Goal: Ask a question

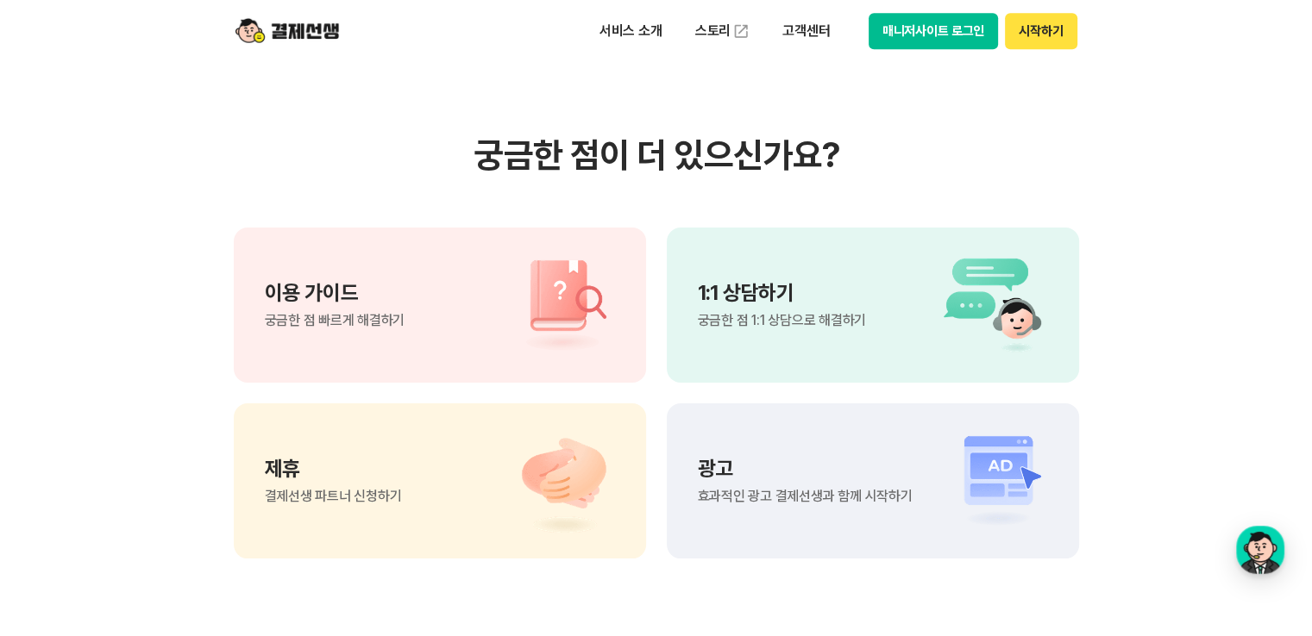
scroll to position [1183, 0]
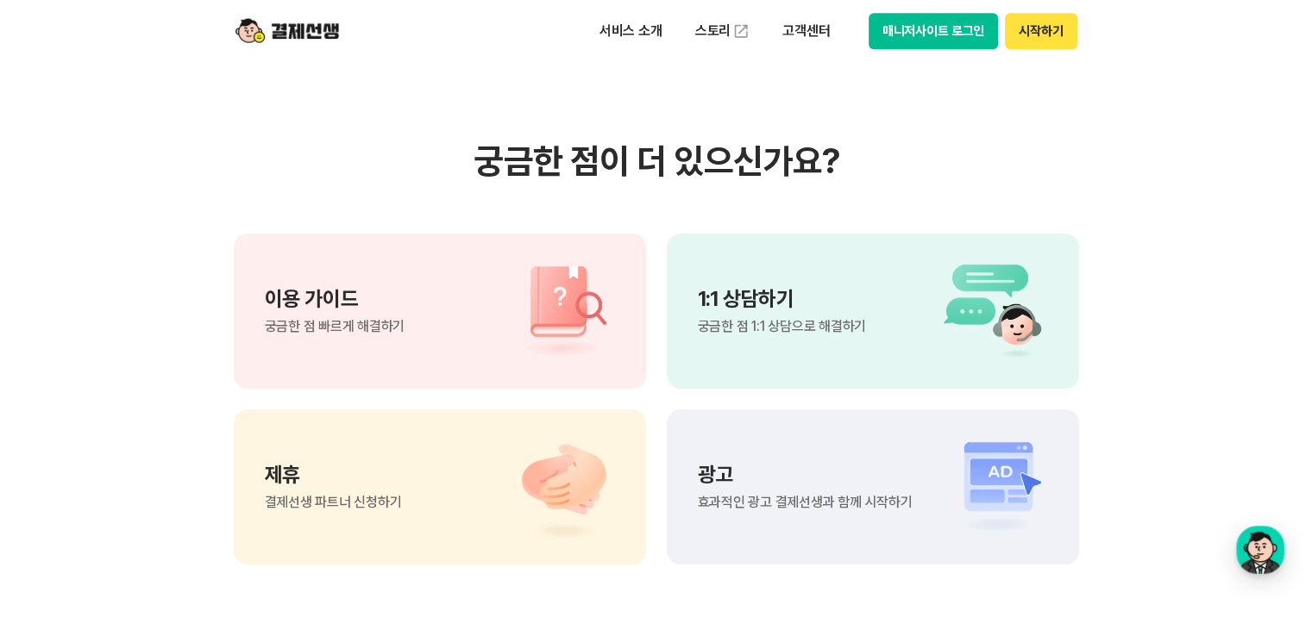
click at [781, 306] on p "1:1 상담하기" at bounding box center [782, 299] width 168 height 21
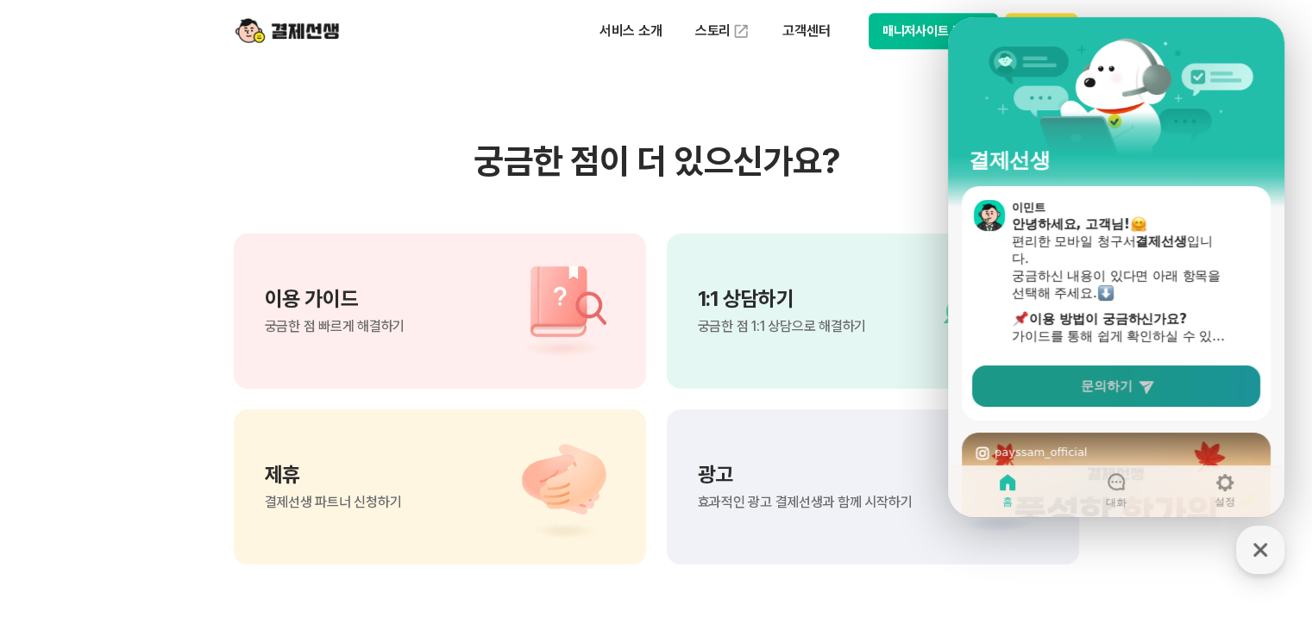
click at [1105, 386] on span "문의하기" at bounding box center [1106, 386] width 52 height 17
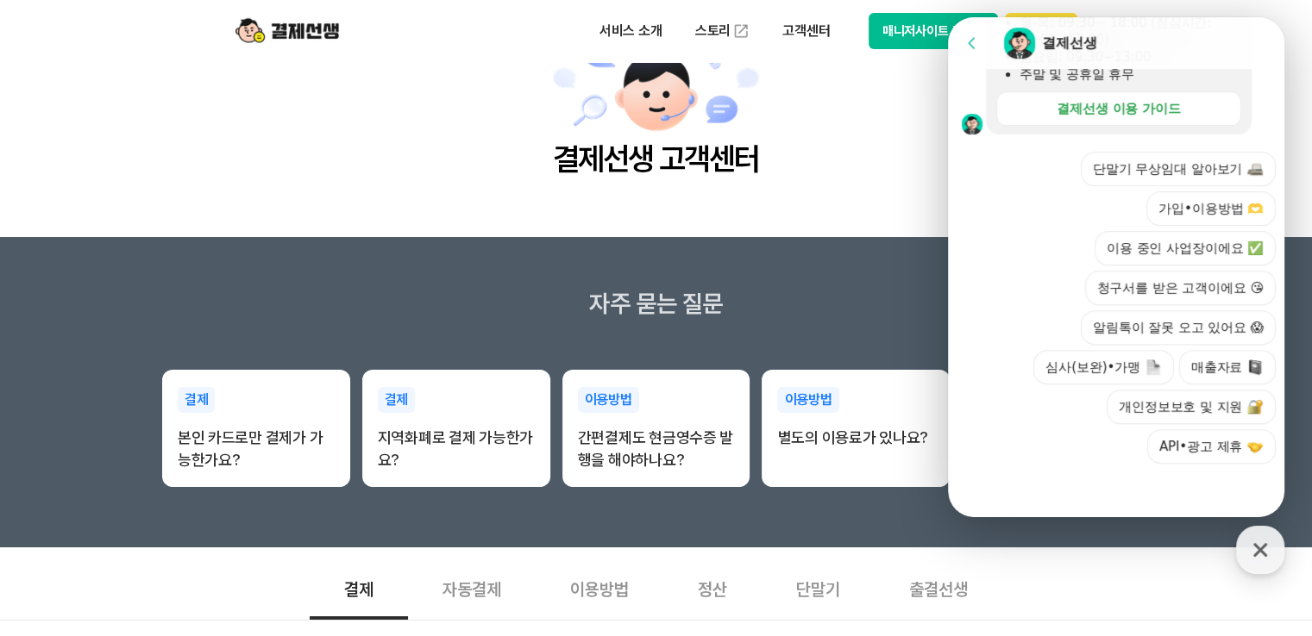
scroll to position [0, 0]
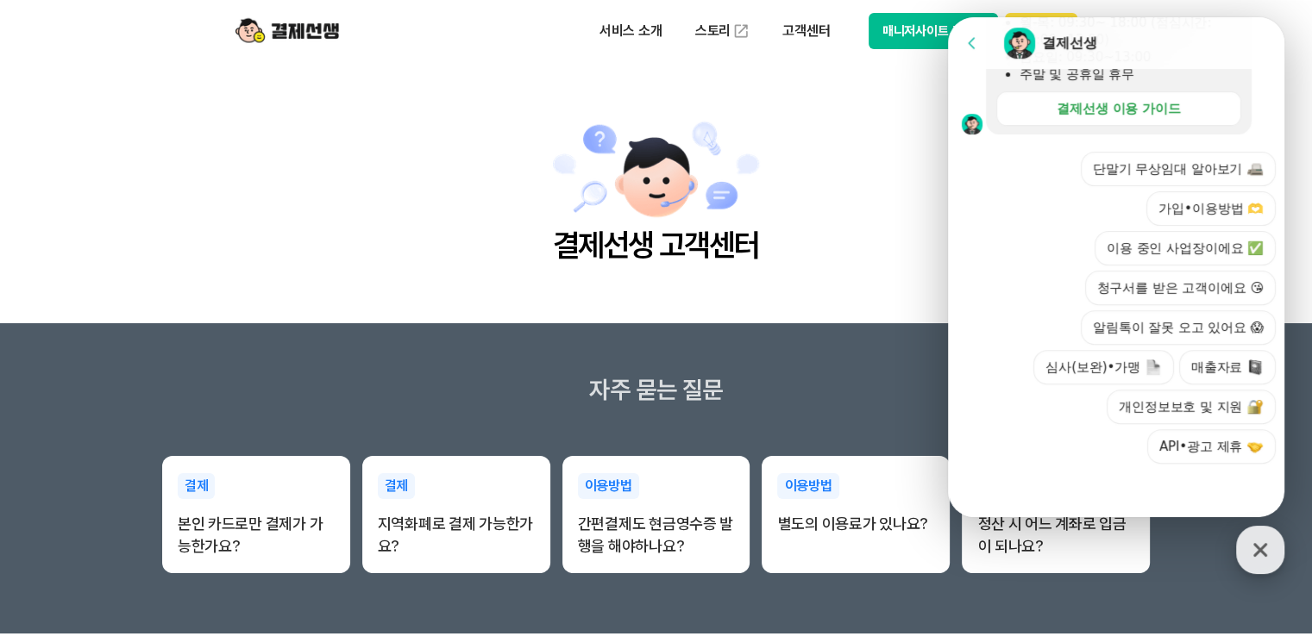
click at [1264, 552] on icon "button" at bounding box center [1259, 550] width 31 height 31
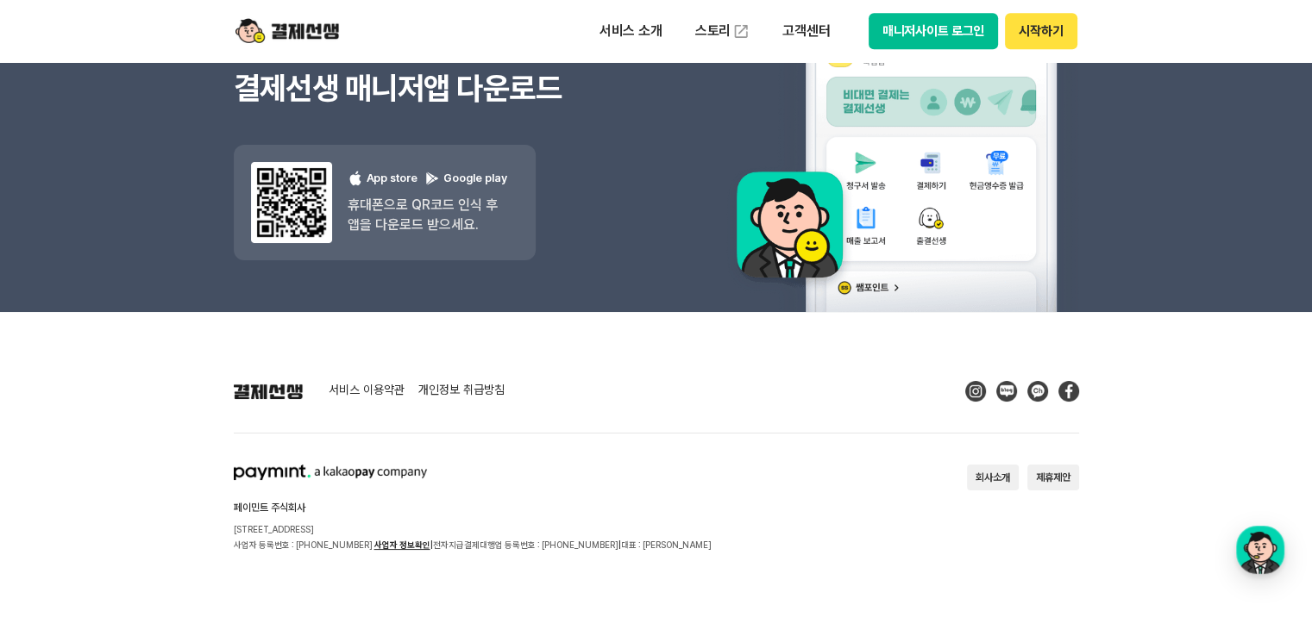
scroll to position [2390, 0]
click at [1256, 545] on div "button" at bounding box center [1260, 550] width 48 height 48
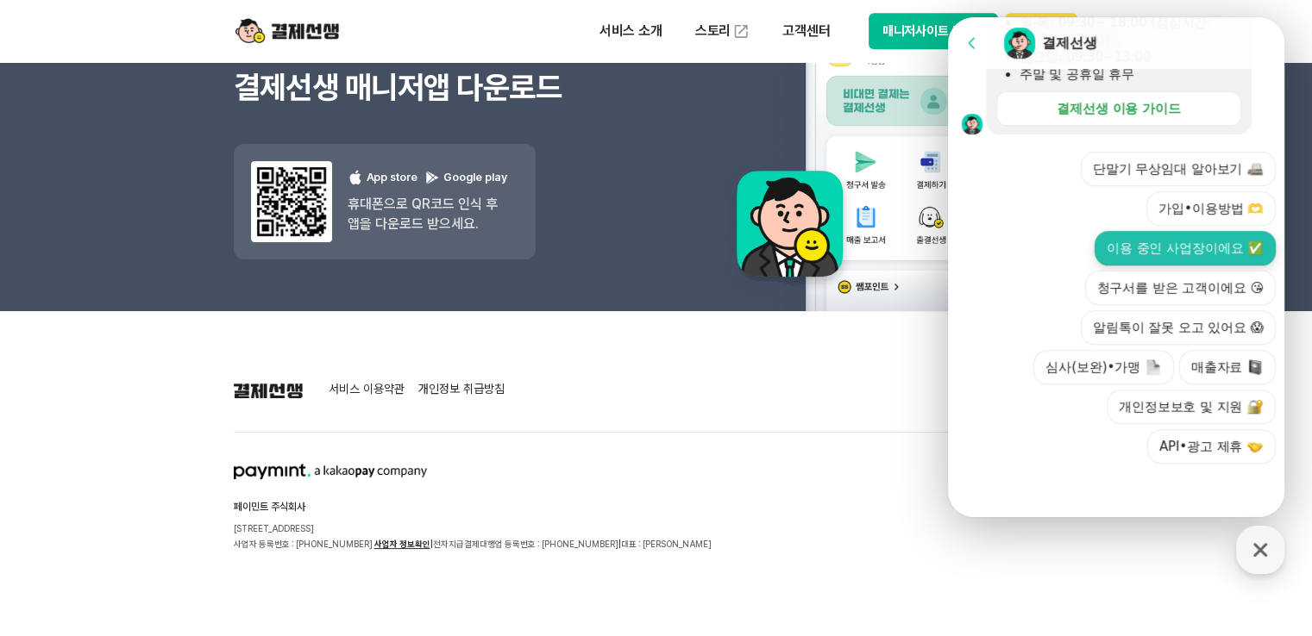
click at [1198, 249] on button "이용 중인 사업장이에요 ✅" at bounding box center [1184, 248] width 181 height 34
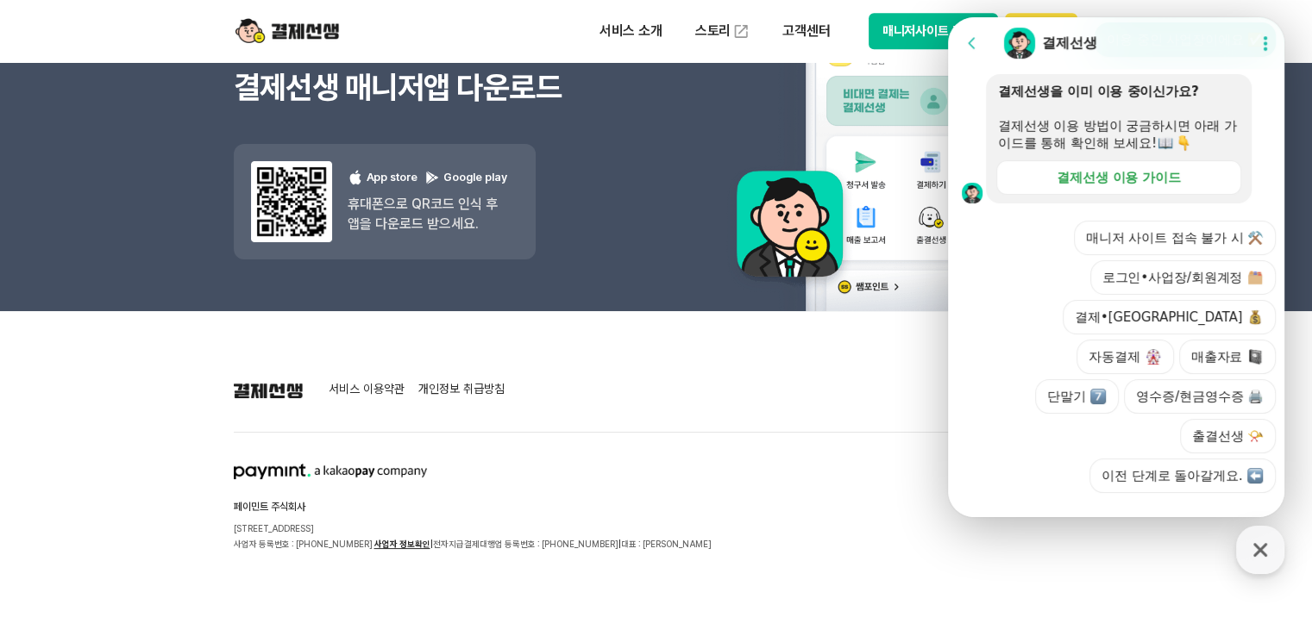
scroll to position [718, 0]
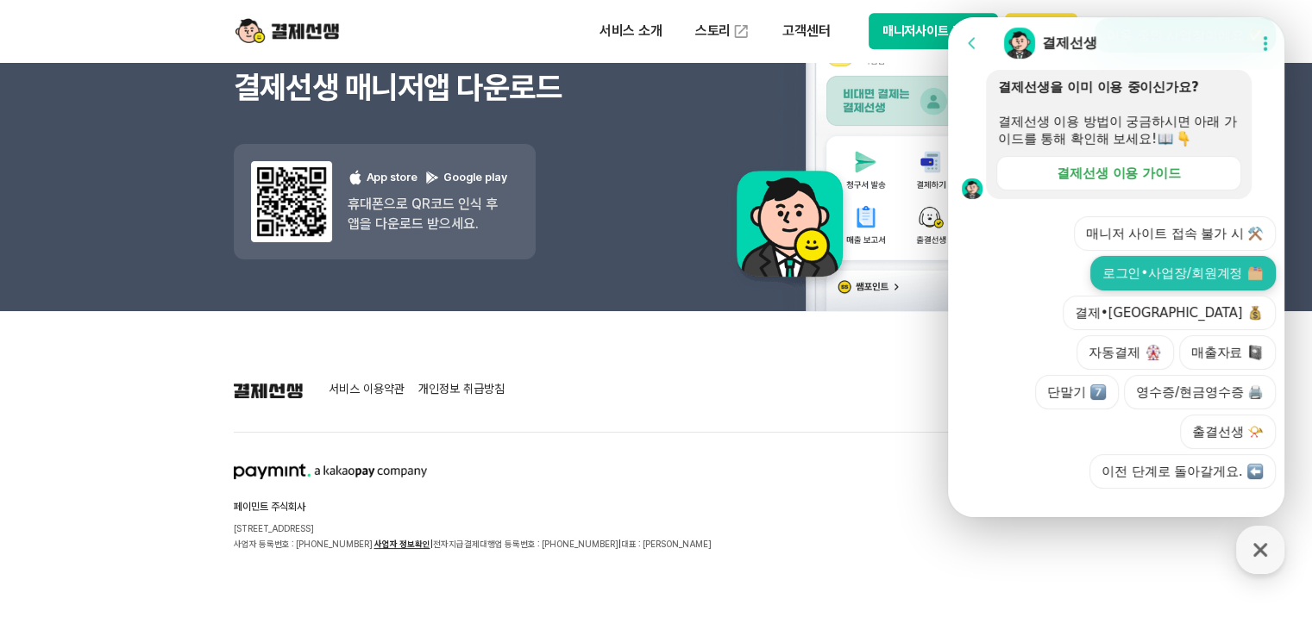
click at [1135, 291] on button "로그인•사업장/회원계정" at bounding box center [1182, 273] width 185 height 34
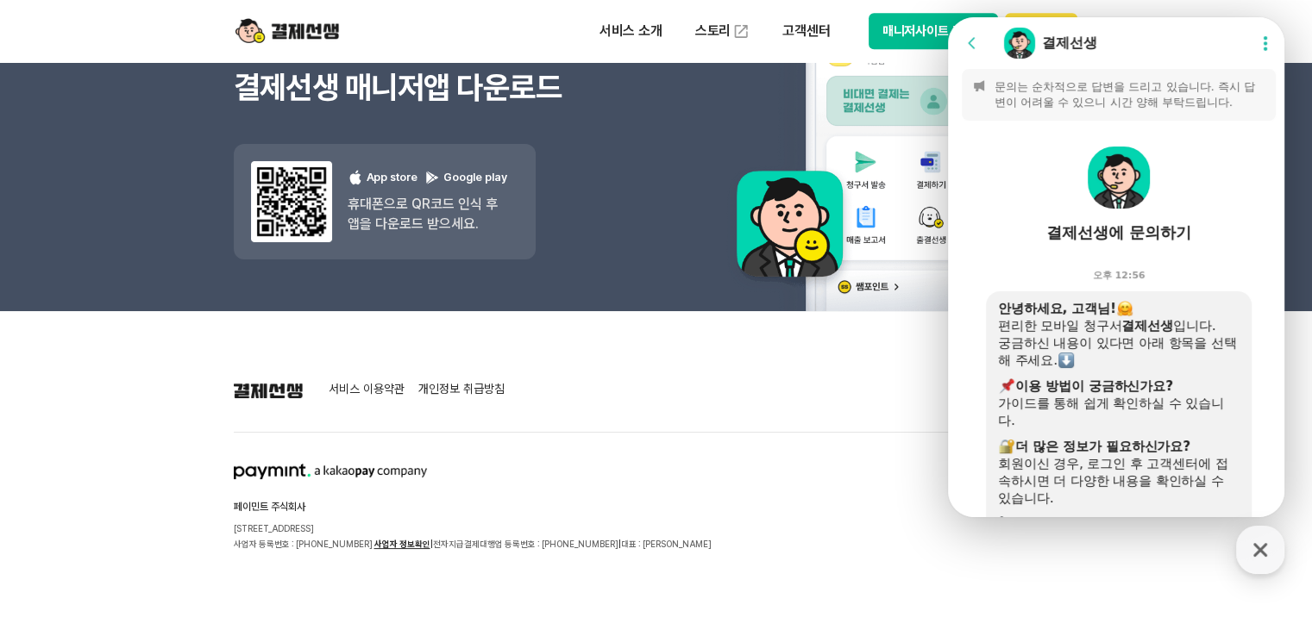
scroll to position [0, 0]
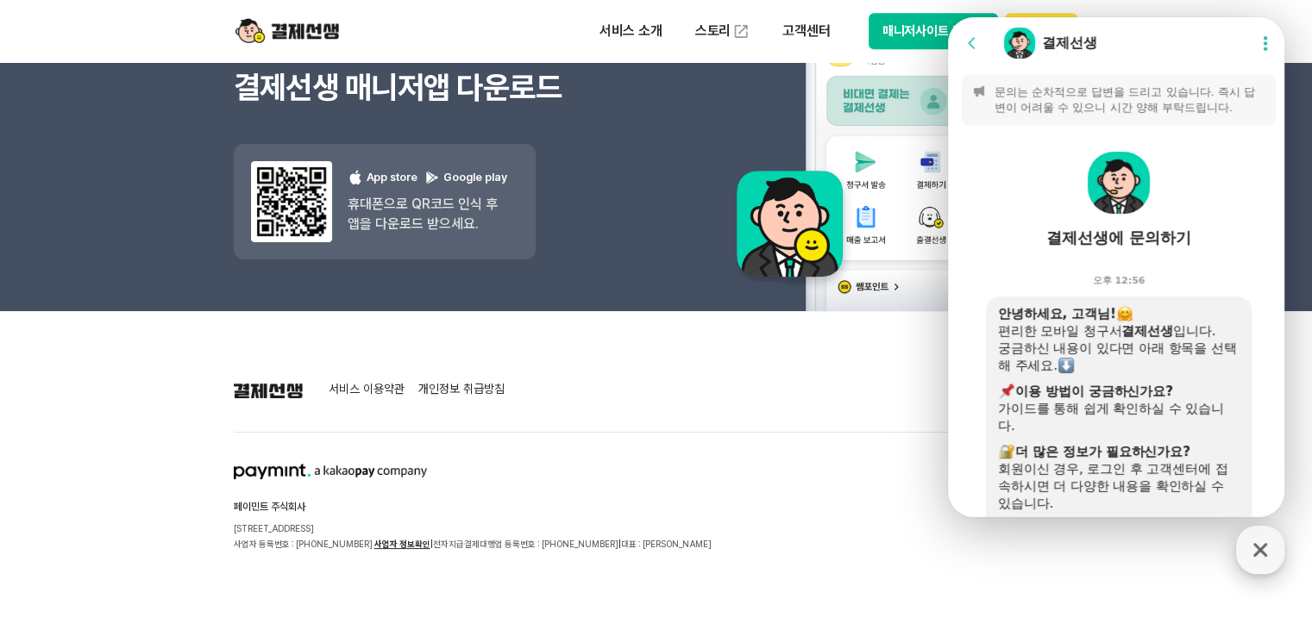
click at [1258, 546] on icon "button" at bounding box center [1259, 550] width 31 height 31
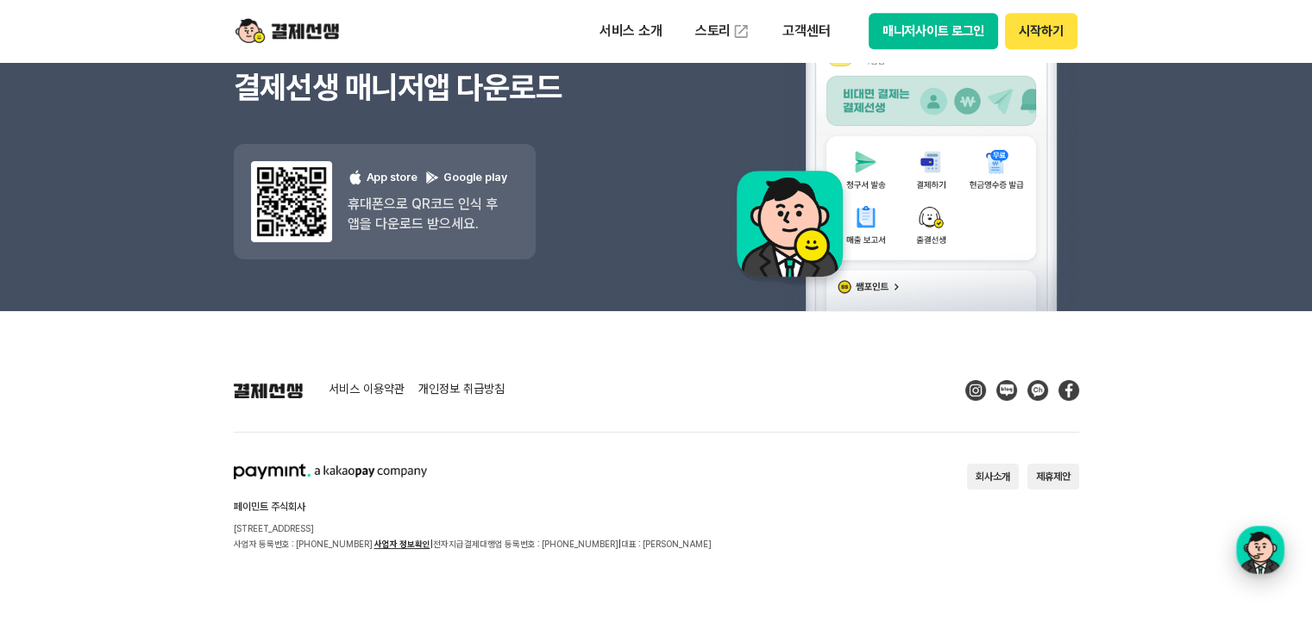
click at [1266, 553] on div "button" at bounding box center [1260, 550] width 48 height 48
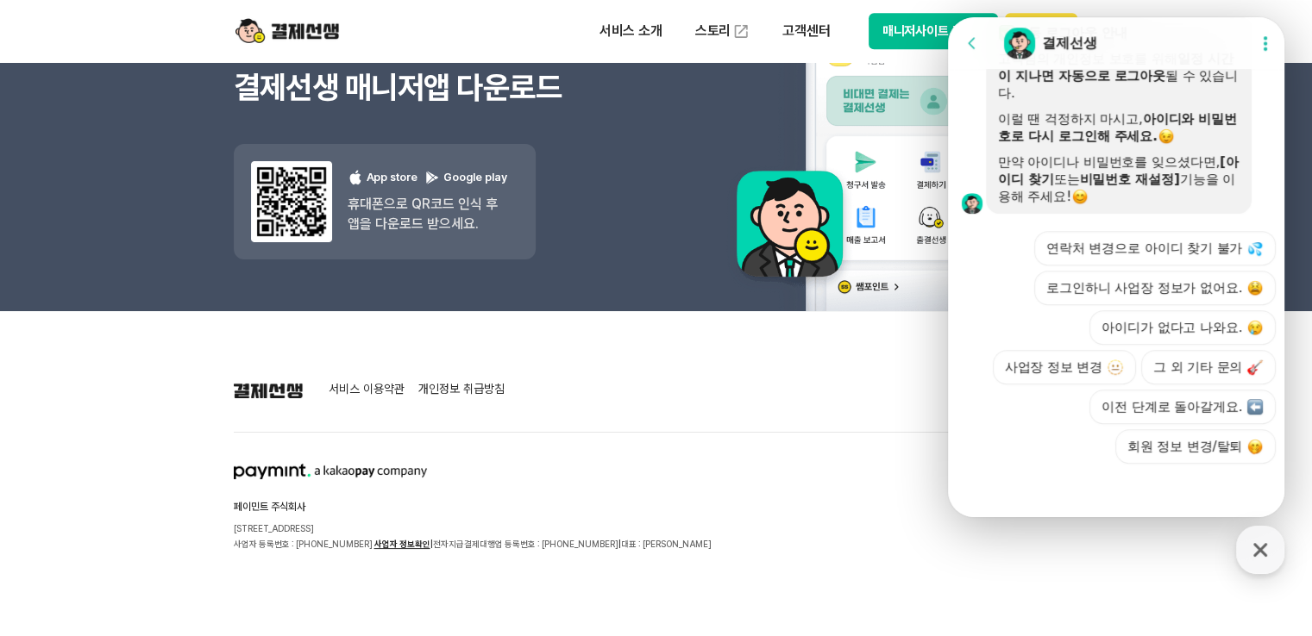
scroll to position [1060, 0]
click at [1149, 362] on button "그 외 기타 문의" at bounding box center [1208, 367] width 135 height 34
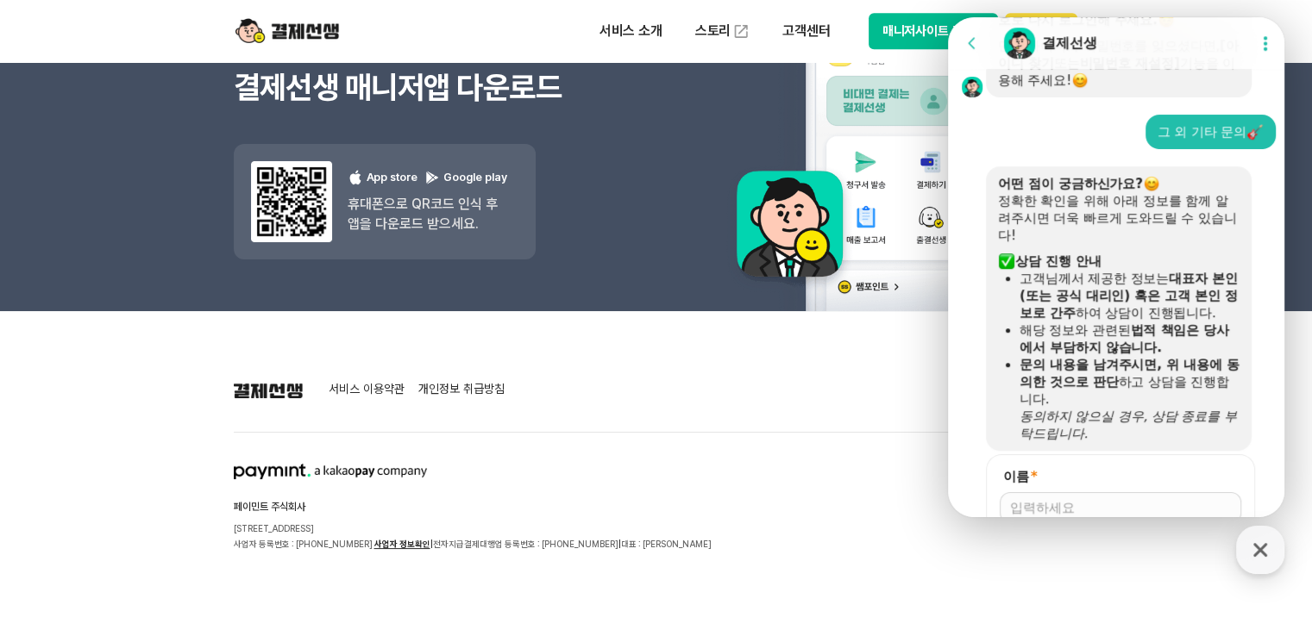
scroll to position [1378, 0]
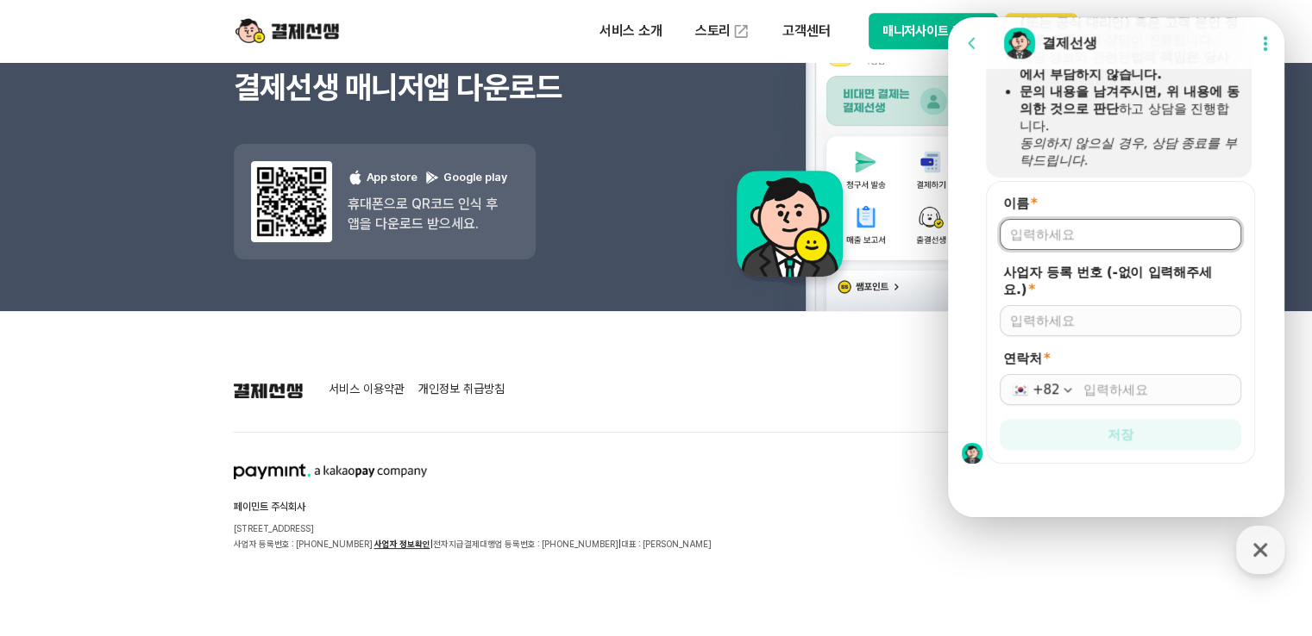
click at [1051, 237] on input "이름 *" at bounding box center [1120, 234] width 221 height 17
type input "최현숙"
click at [1036, 315] on input "사업자 등록 번호 (-없이 입력해주세요.) *" at bounding box center [1120, 320] width 221 height 17
type input "8929900228"
click at [1092, 391] on input "연락처 *" at bounding box center [1156, 389] width 147 height 17
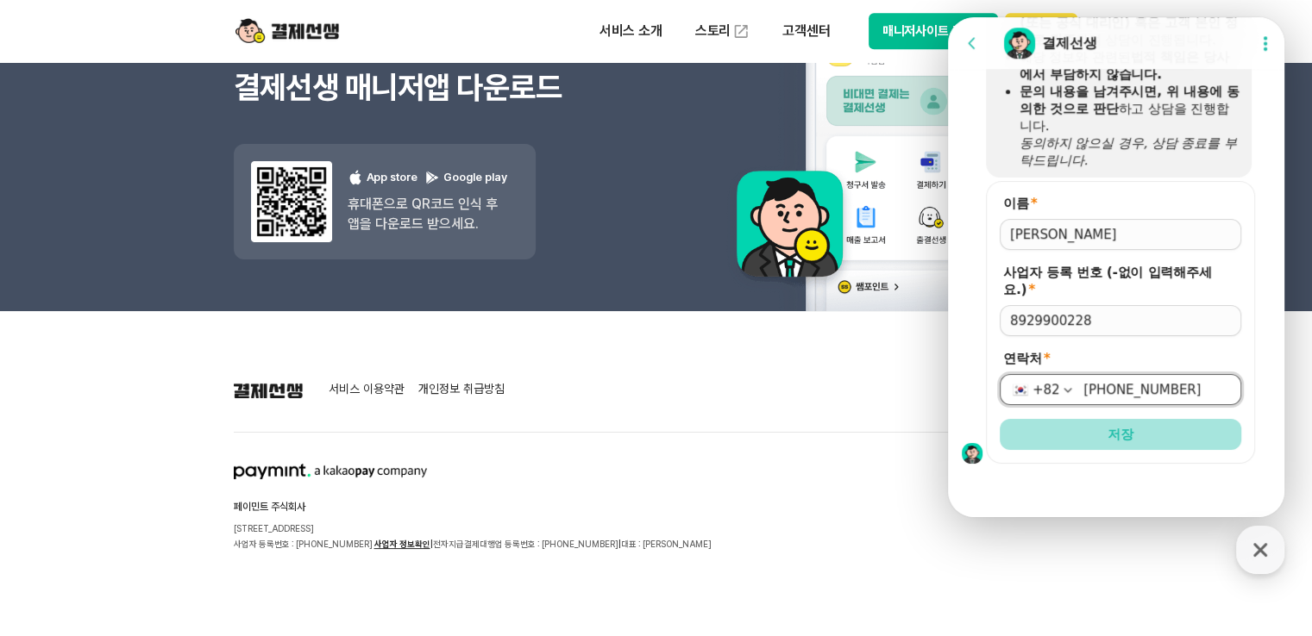
type input "010-7478-1345"
click at [1101, 439] on button "저장" at bounding box center [1119, 434] width 241 height 31
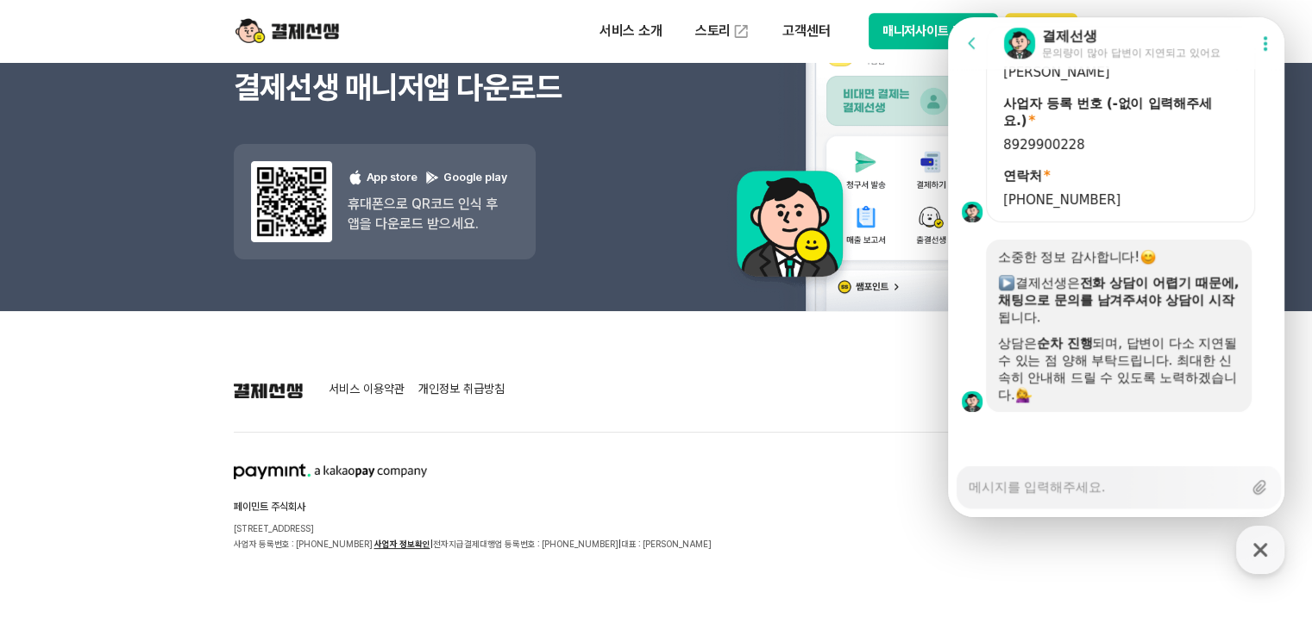
scroll to position [1533, 0]
click at [1085, 492] on textarea "Messenger Input Textarea" at bounding box center [1104, 481] width 273 height 29
type textarea "x"
type textarea "ㅎ"
type textarea "x"
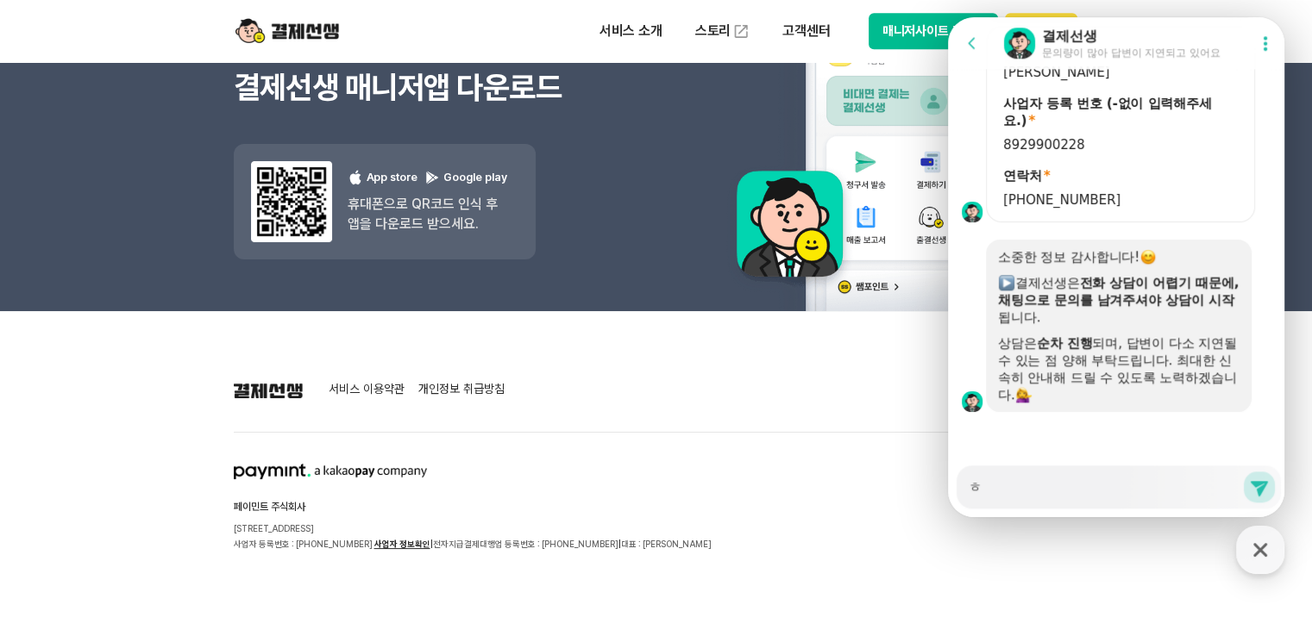
type textarea "하"
type textarea "x"
type textarea "학"
type textarea "x"
type textarea "학ㅇ"
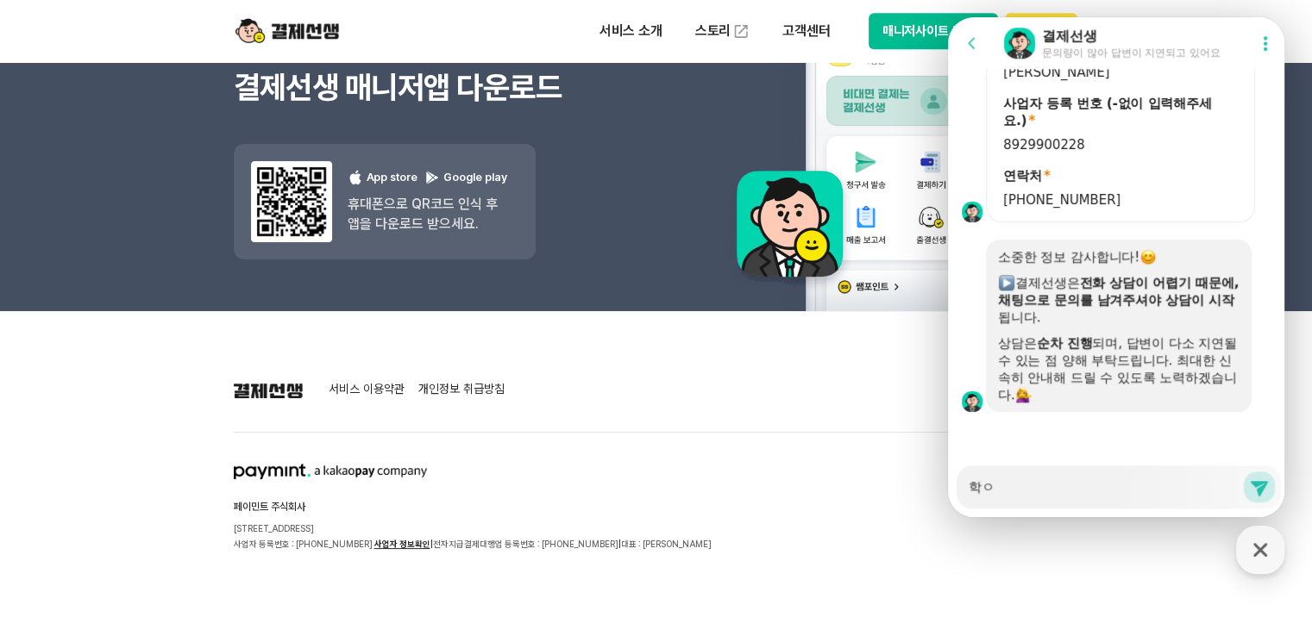
type textarea "x"
type textarea "학우"
type textarea "x"
type textarea "학워"
type textarea "x"
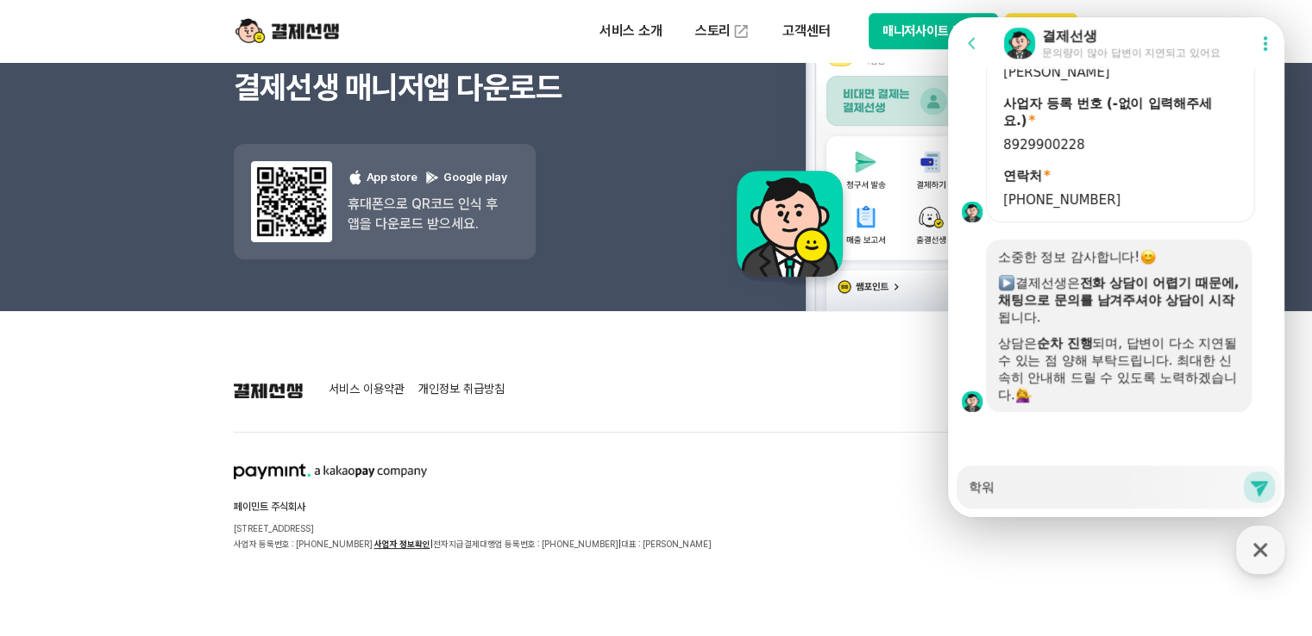
type textarea "학원"
type textarea "x"
type textarea "학원ㅁ"
type textarea "x"
type textarea "학원며"
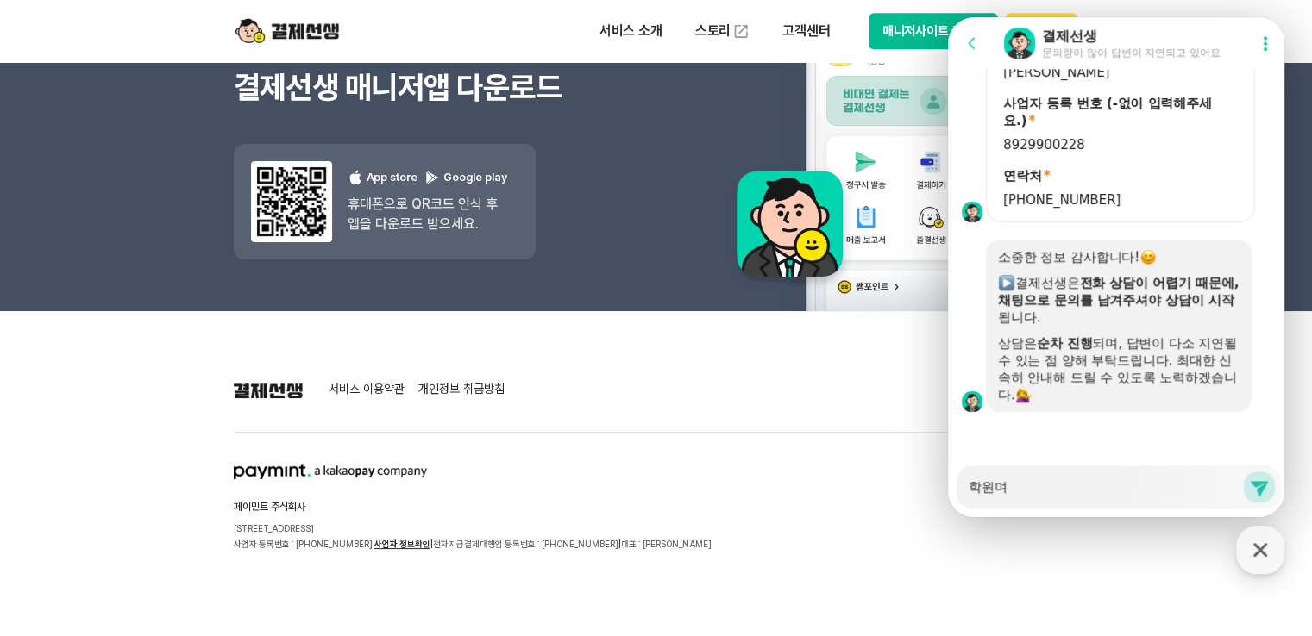
type textarea "x"
type textarea "학원명"
type textarea "x"
type textarea "학원명ㅊ"
type textarea "x"
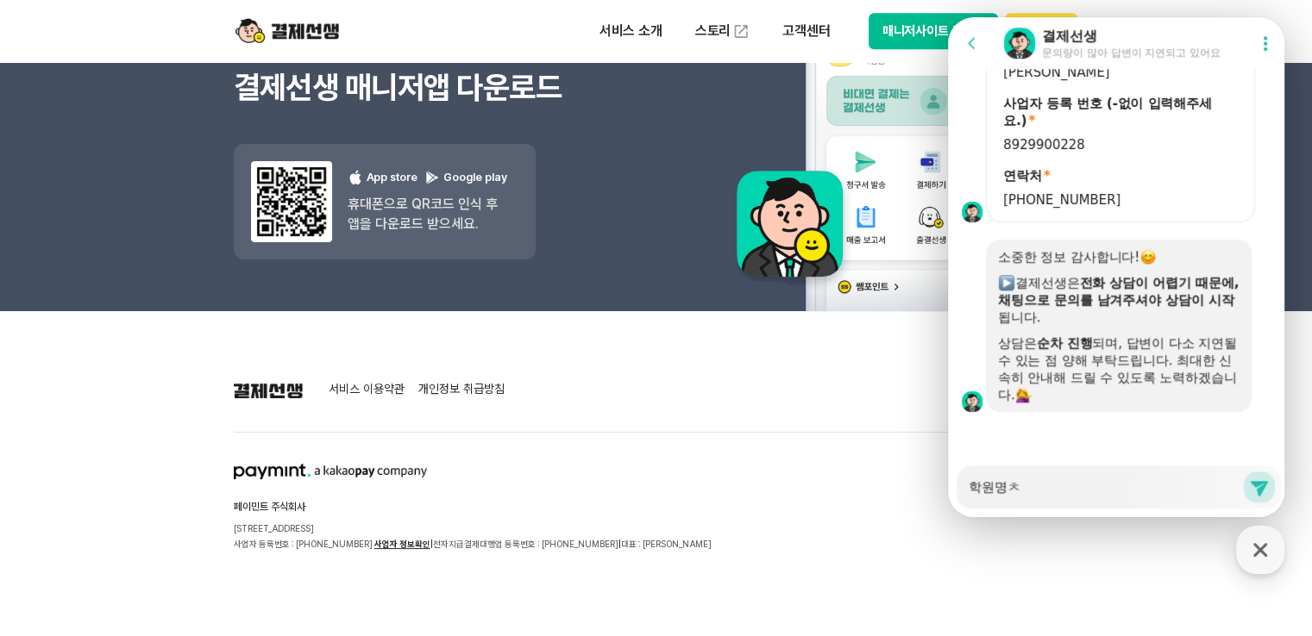
type textarea "학원명치"
type textarea "x"
type textarea "학원명칭"
type textarea "x"
type textarea "학원명칭ㅇ"
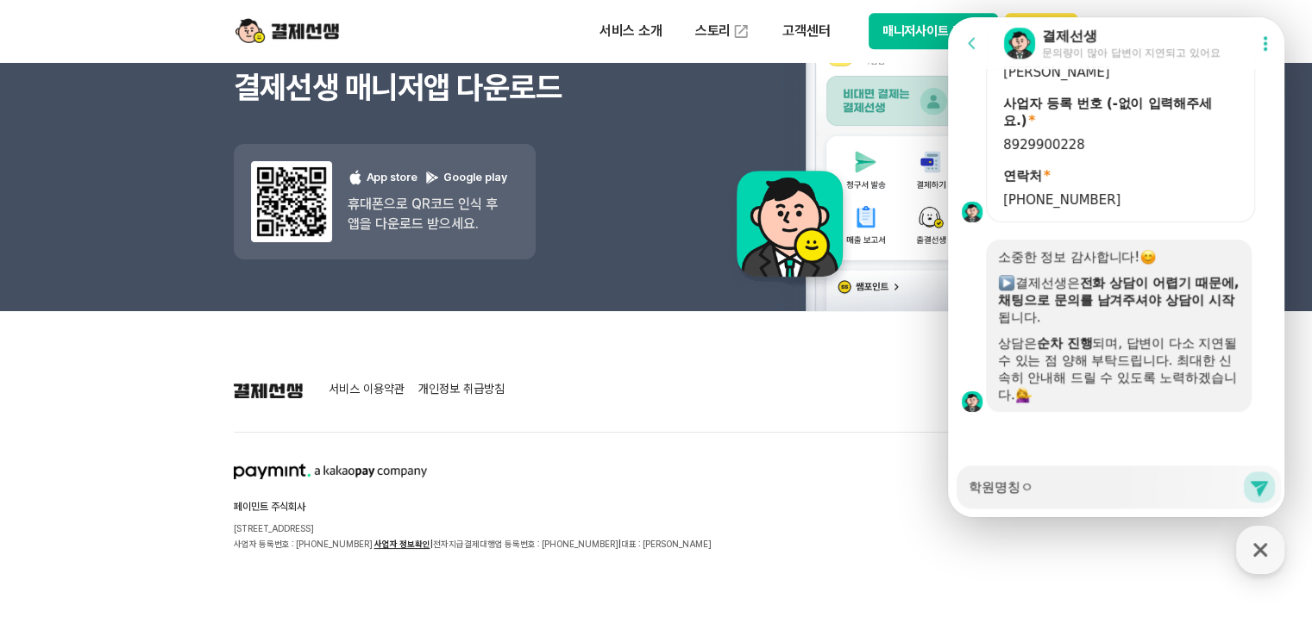
type textarea "x"
type textarea "학원명칭을"
type textarea "x"
type textarea "학원명칭을 변"
type textarea "x"
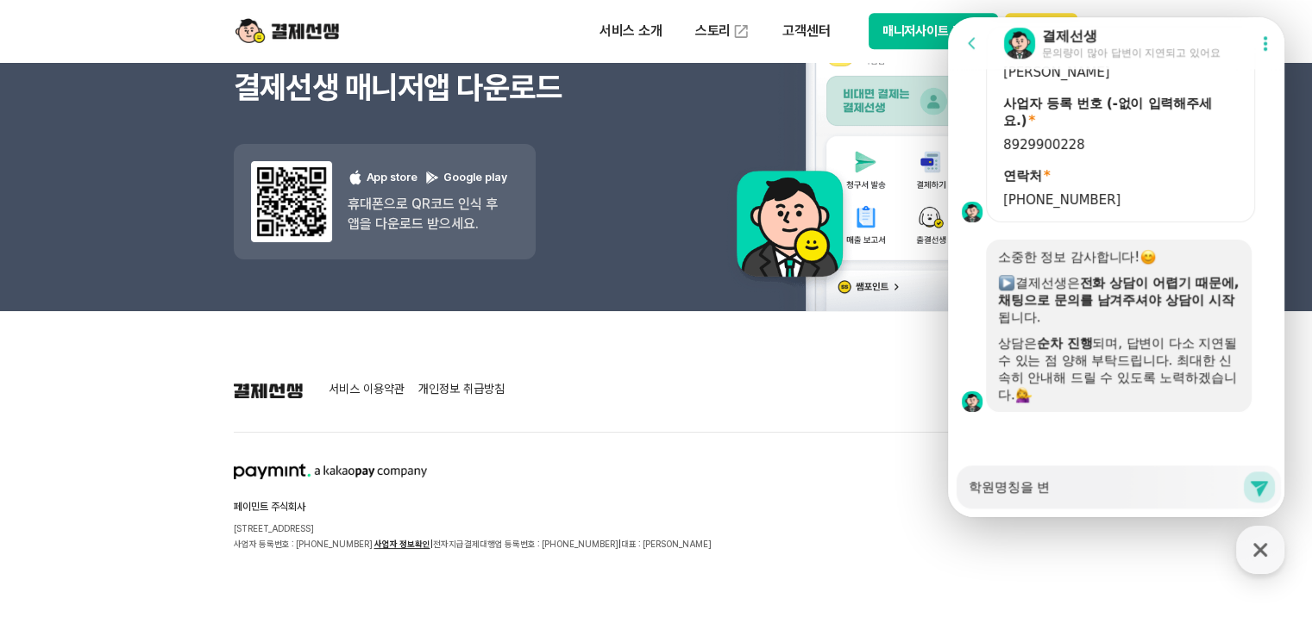
type textarea "학원명칭을 변ㄱ"
type textarea "x"
type textarea "학원명칭을 변겨"
type textarea "x"
type textarea "학원명칭을 변경"
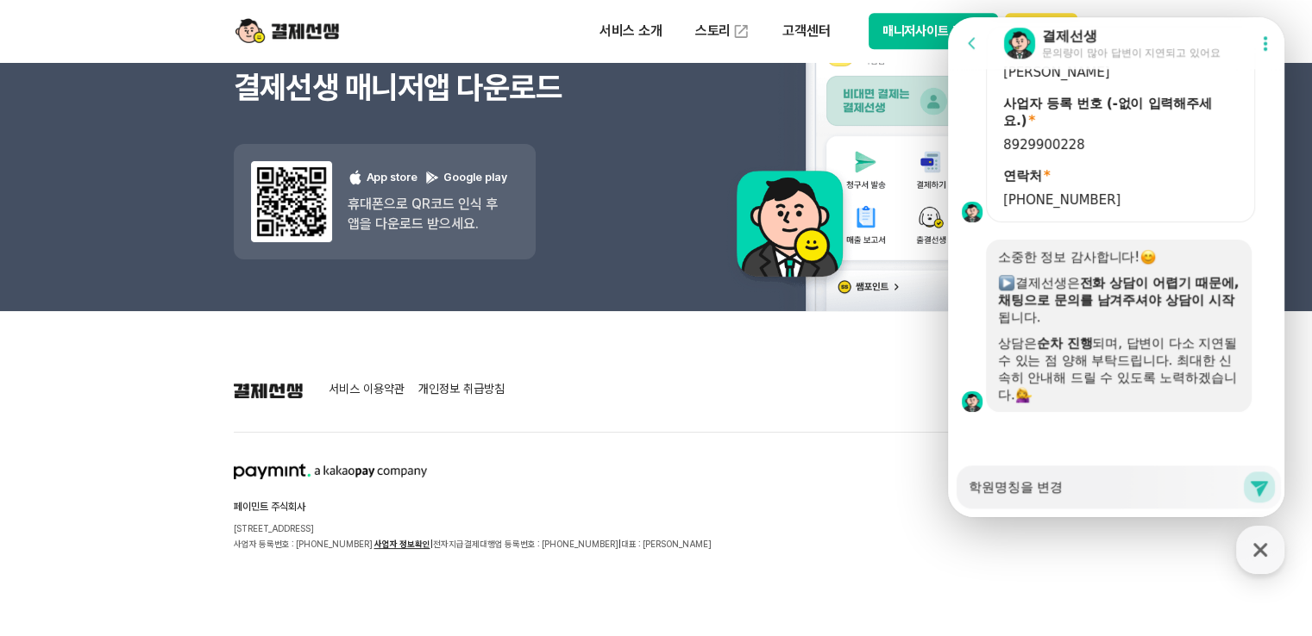
type textarea "x"
type textarea "학원명칭을 변경ㅎ"
type textarea "x"
type textarea "학원명칭을 변경해"
type textarea "x"
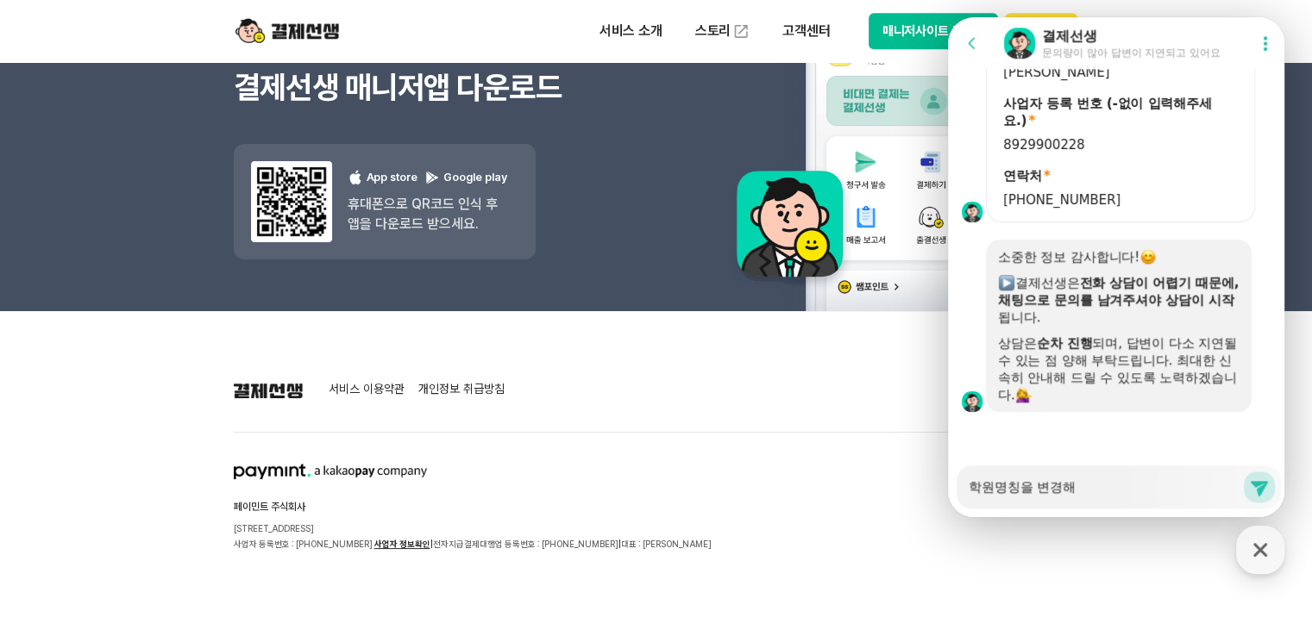
type textarea "학원명칭을 변경했"
type textarea "x"
type textarea "학원명칭을 변경했ㄴ"
type textarea "x"
type textarea "학원명칭을 변경했느"
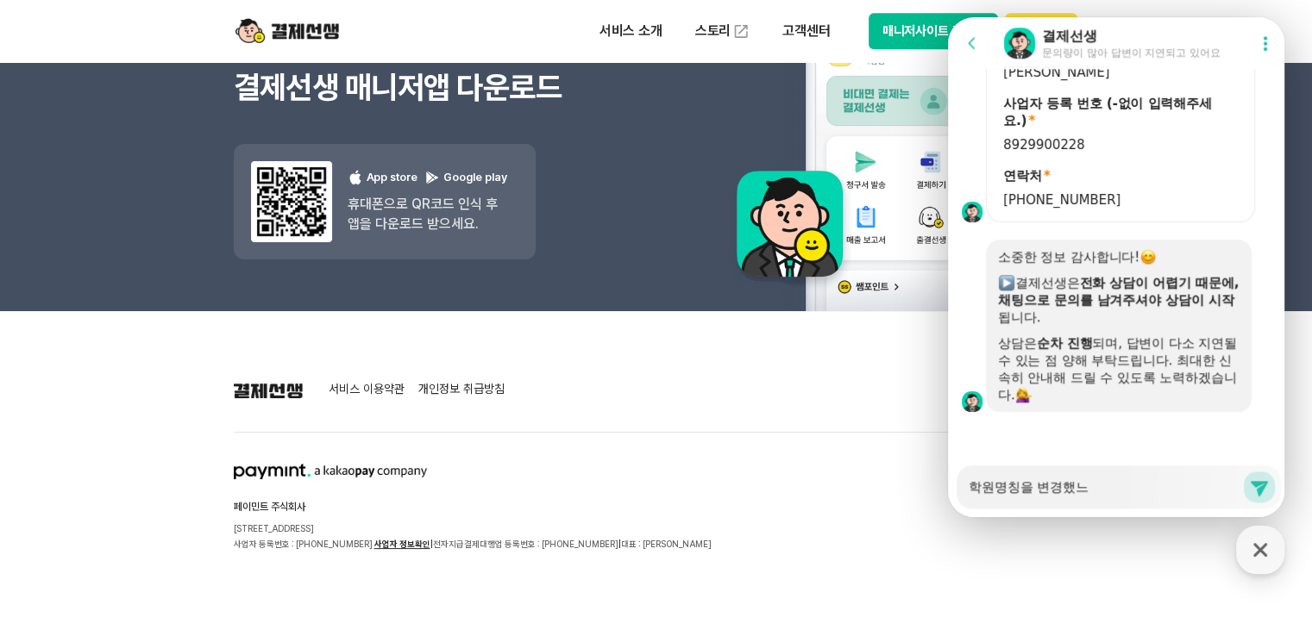
type textarea "x"
type textarea "학원명칭을 변경했는"
type textarea "x"
type textarea "학원명칭을 변경했는데"
type textarea "x"
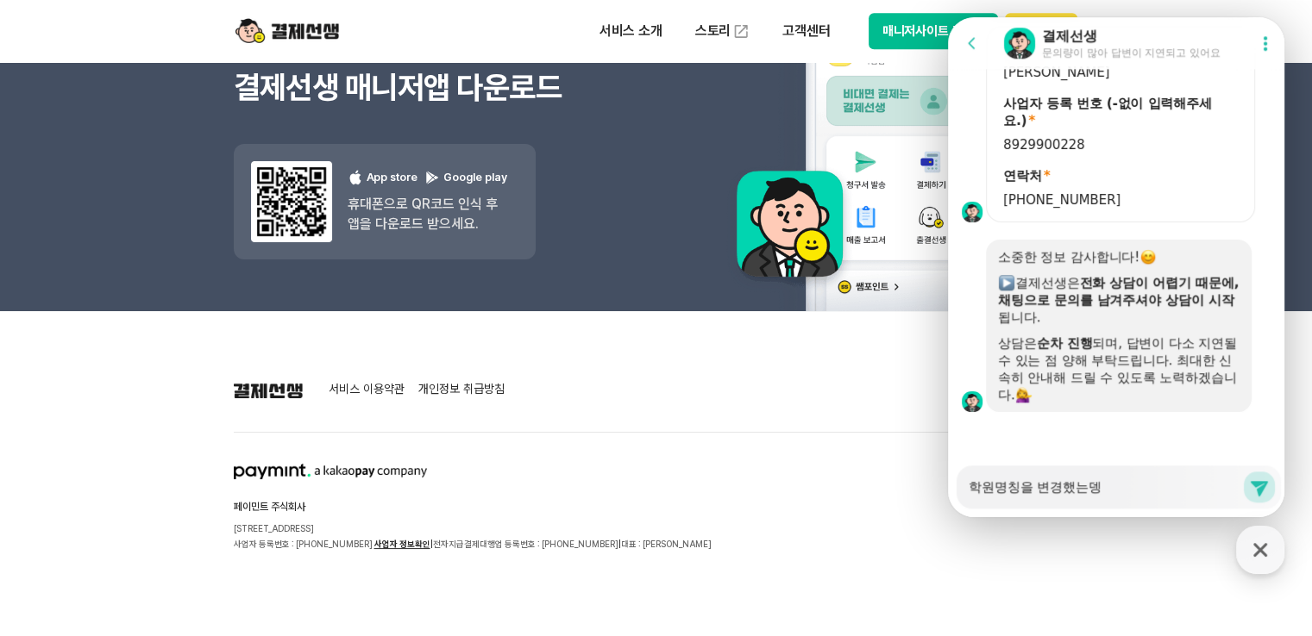
type textarea "학원명칭을 변경했는데요"
type textarea "x"
type textarea "학원명칭을 변경했는데요,"
type textarea "x"
type textarea "학원명칭을 변경했는데요,"
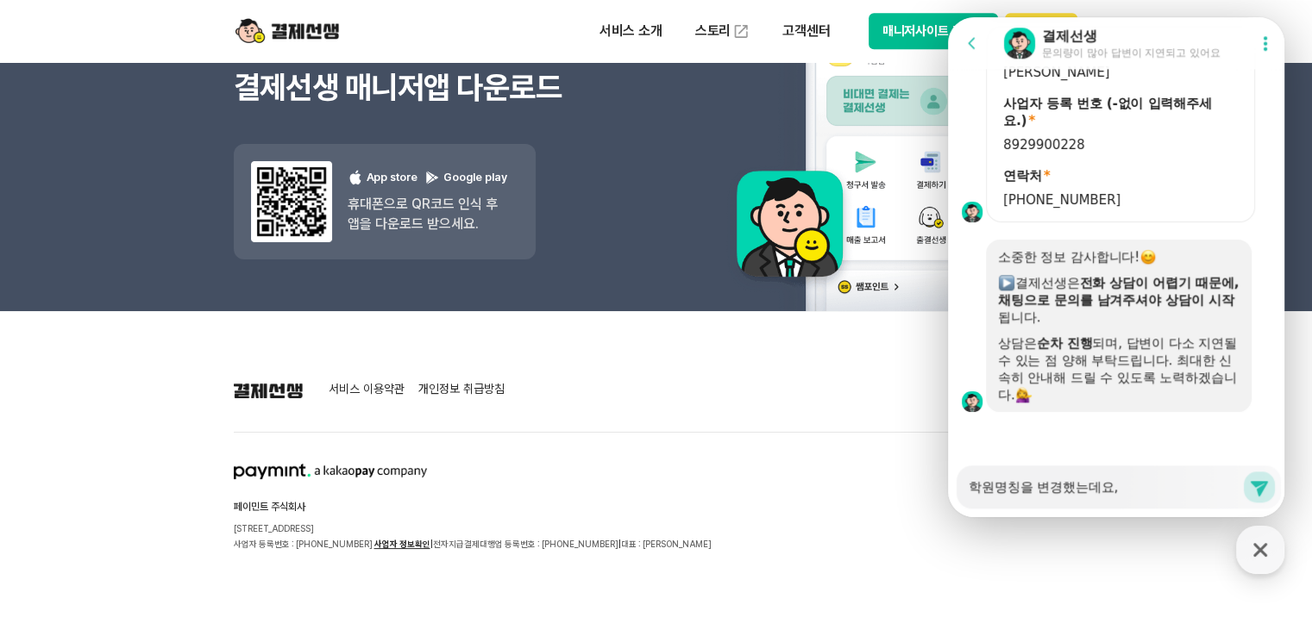
type textarea "x"
type textarea "학원명칭을 변경했는데요, ㄴ"
type textarea "x"
type textarea "학원명칭을 변경했는데요, 내"
type textarea "x"
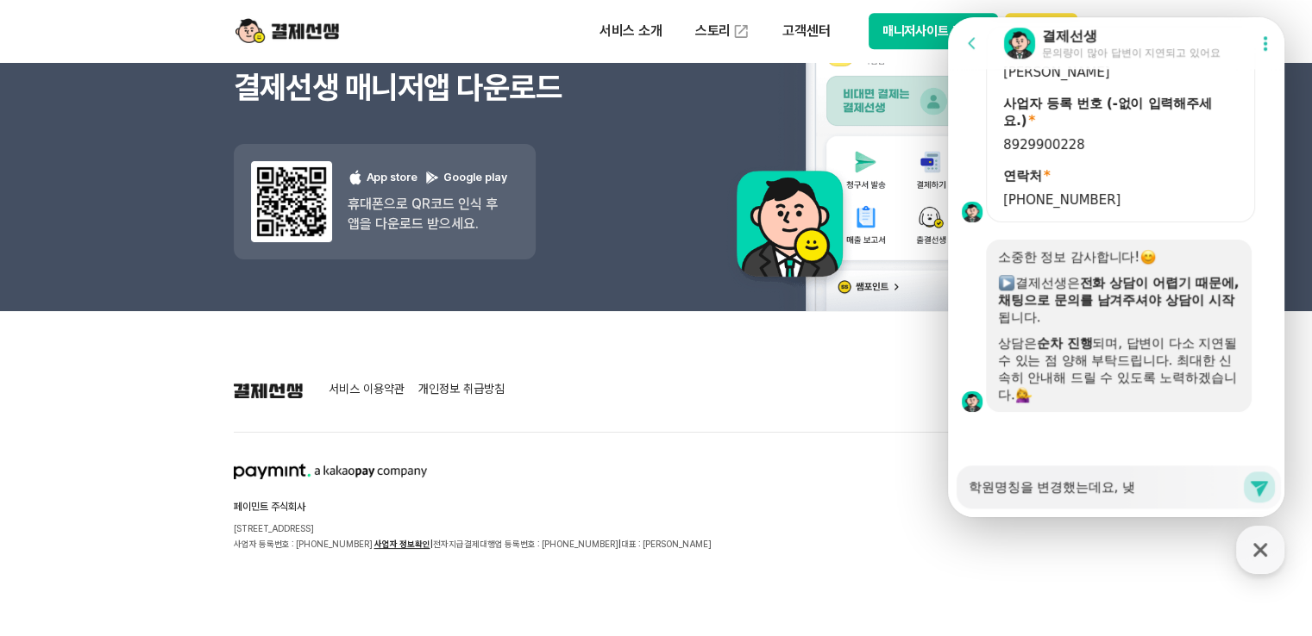
type textarea "학원명칭을 변경했는데요, 내저"
type textarea "x"
type textarea "학원명칭을 변경했는데요, 내정"
type textarea "x"
type textarea "학원명칭을 변경했는데요, 내정ㅂ"
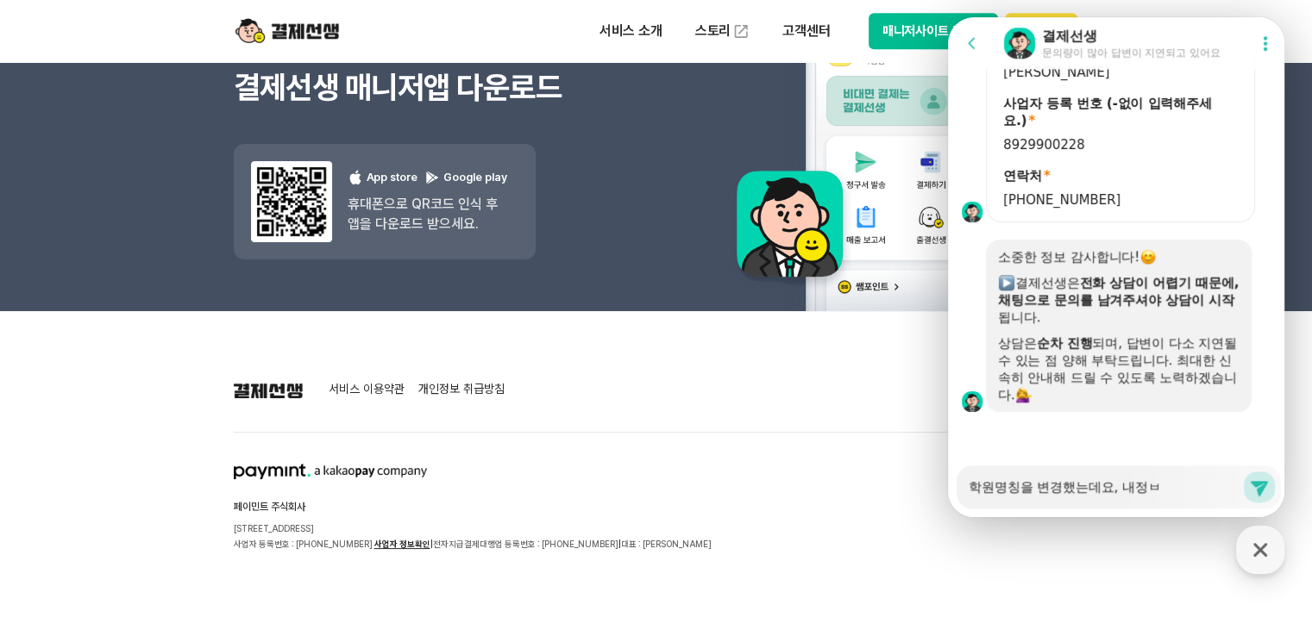
type textarea "x"
type textarea "학원명칭을 변경했는데요, 내정보"
type textarea "x"
type textarea "학원명칭을 변경했는데요, 내정봉"
type textarea "x"
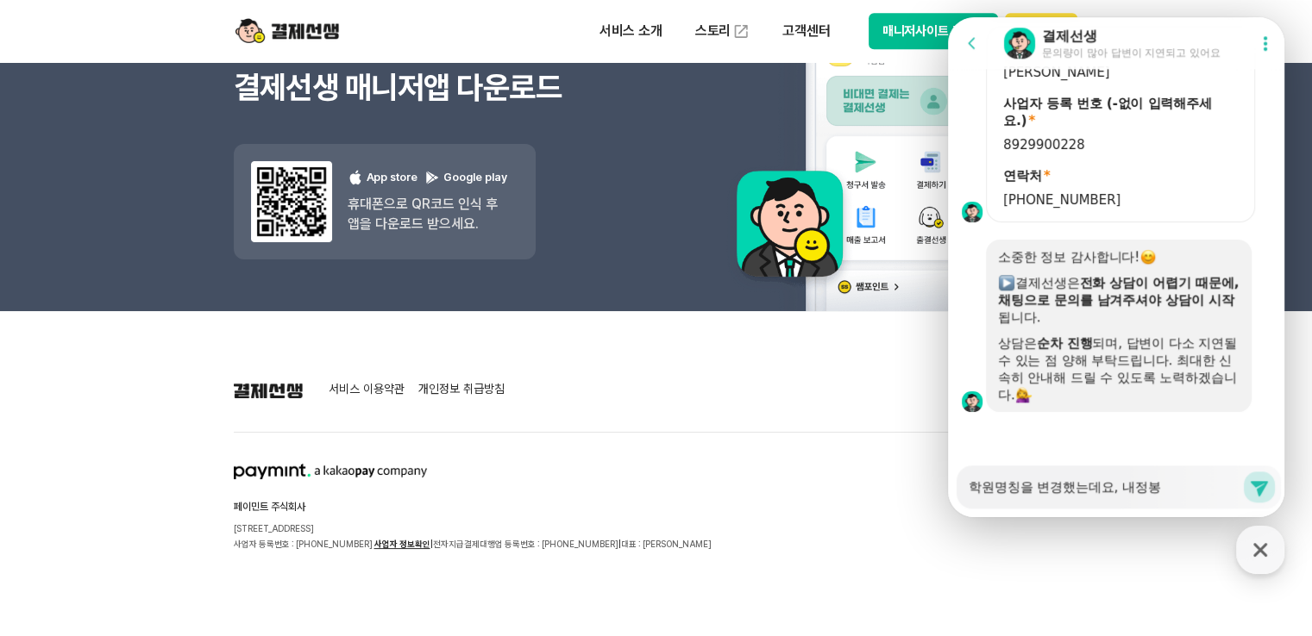
type textarea "학원명칭을 변경했는데요, 내정보에"
type textarea "x"
type textarea "학원명칭을 변경했는데요, 내정보엣"
type textarea "x"
type textarea "학원명칭을 변경했는데요, 내정보에서"
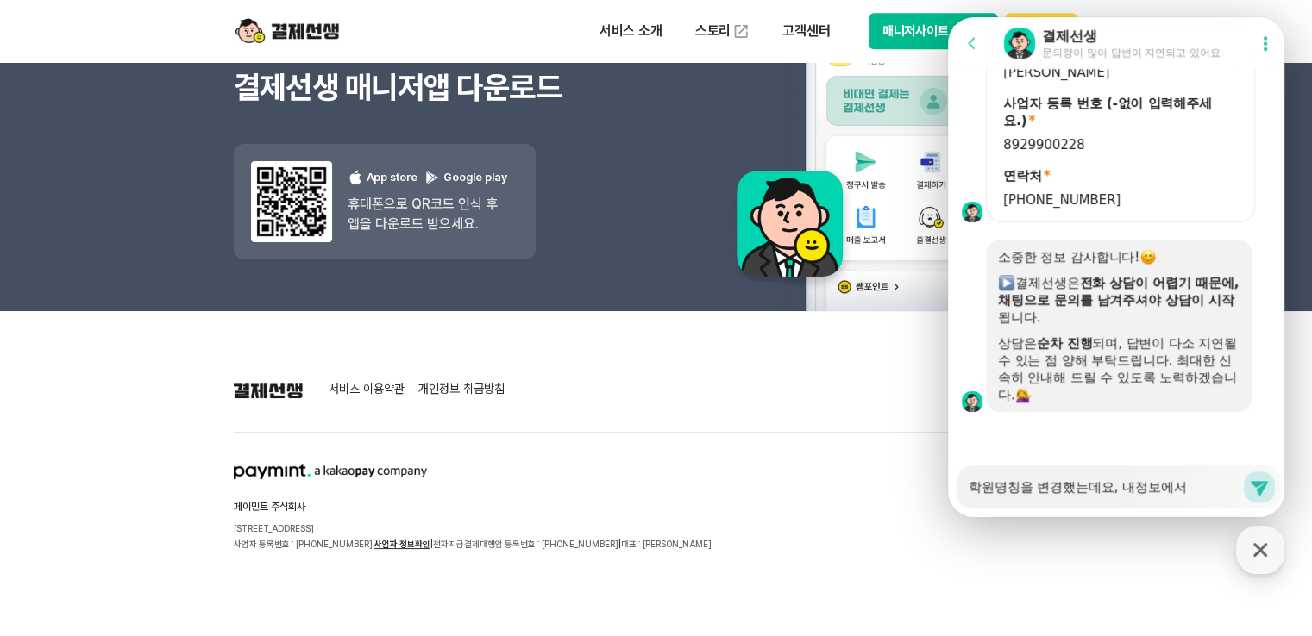
type textarea "x"
type textarea "학원명칭을 변경했는데요, 내정보에서"
type textarea "x"
type textarea "학원명칭을 변경했는데요, 내정보에서 ㅇ"
type textarea "x"
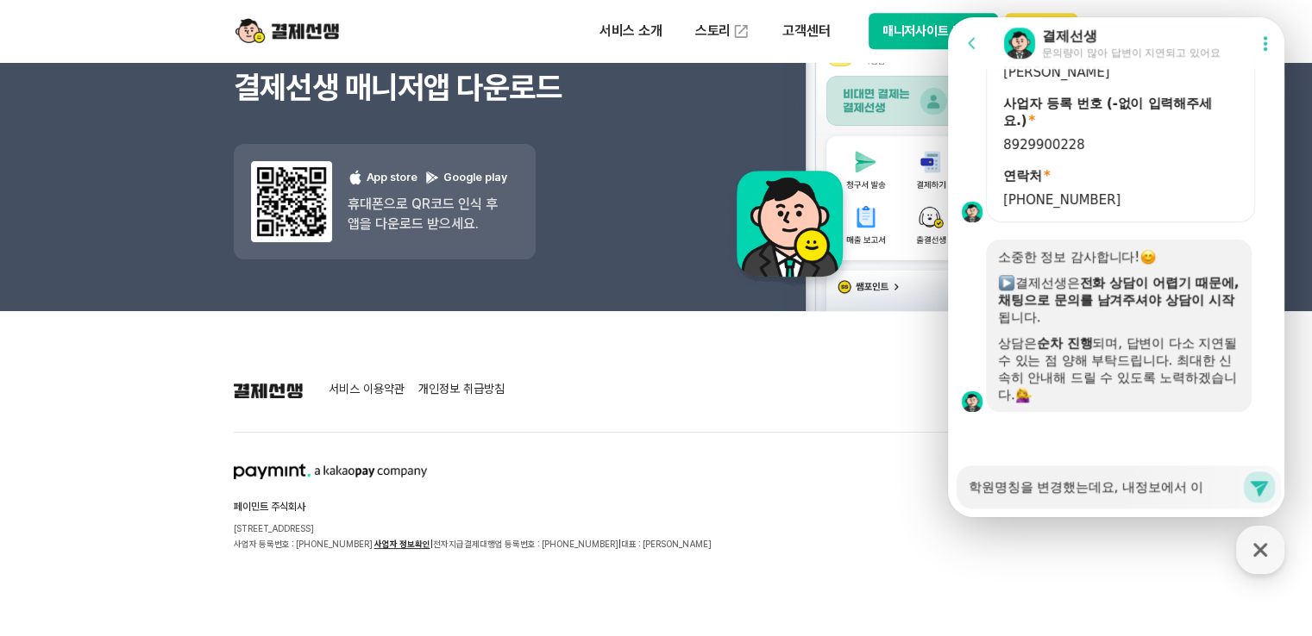
type textarea "학원명칭을 변경했는데요, 내정보에서 일"
type textarea "x"
type textarea "학원명칭을 변경했는데요, 내정보에서 이르"
type textarea "x"
type textarea "학원명칭을 변경했는데요, 내정보에서 이름"
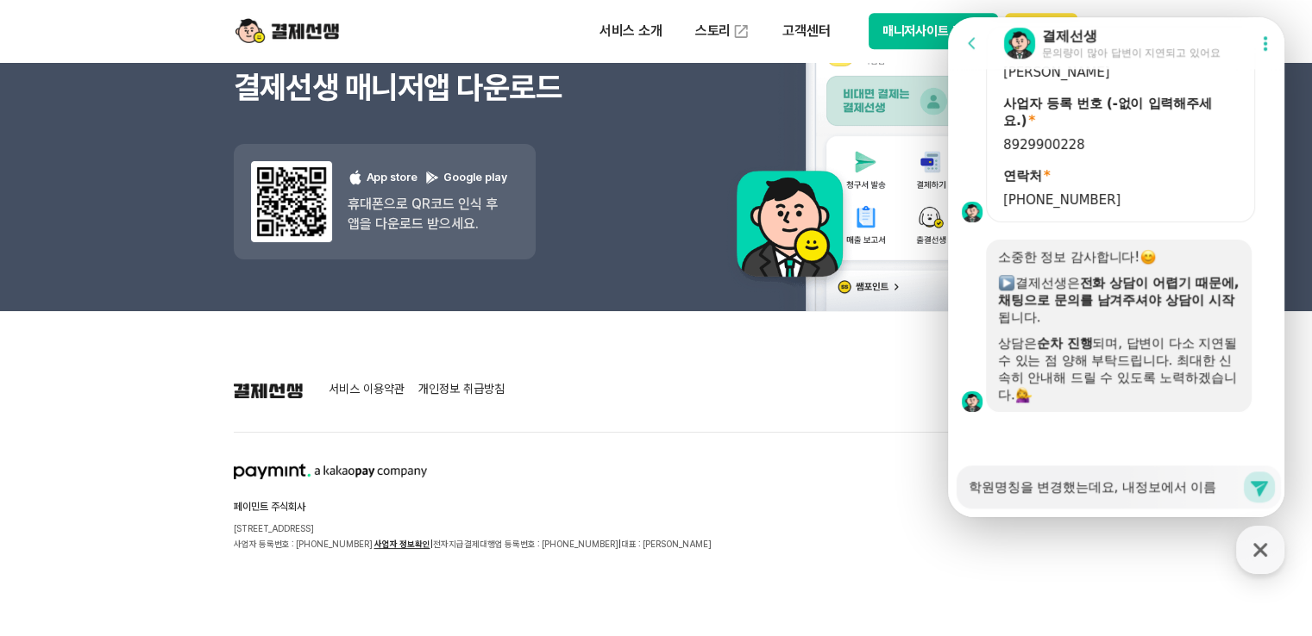
type textarea "x"
type textarea "학원명칭을 변경했는데요, 내정보에서 이름ㅇ"
type textarea "x"
type textarea "학원명칭을 변경했는데요, 내정보에서 이름이"
type textarea "x"
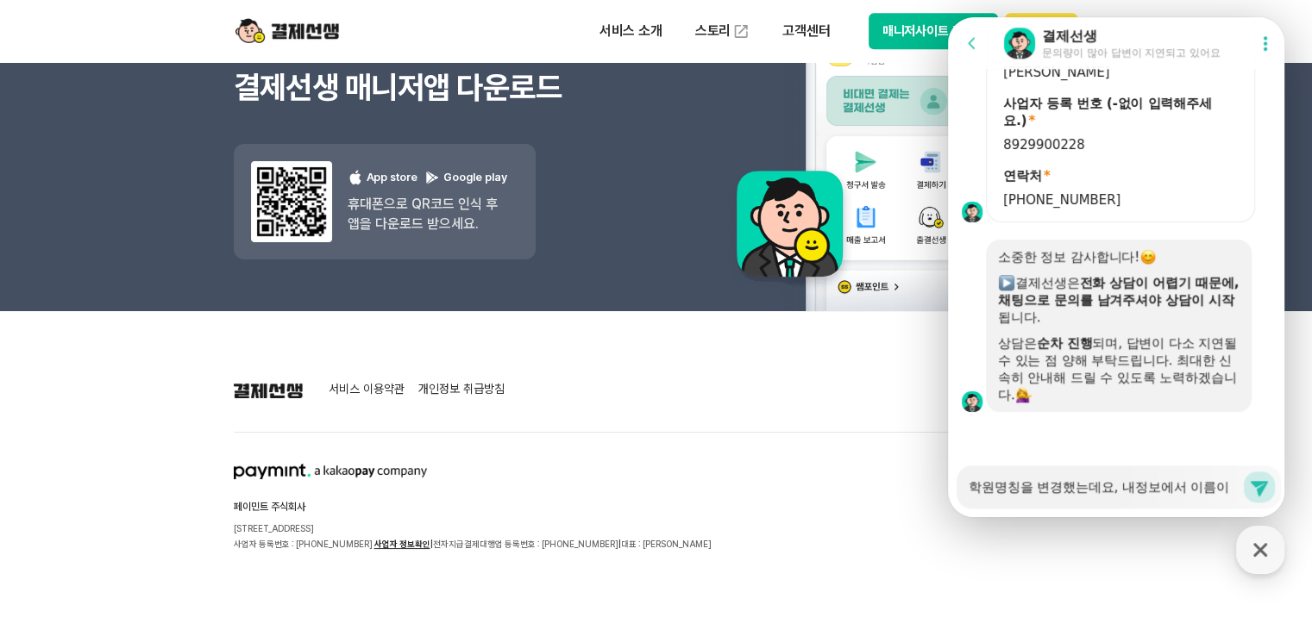
type textarea "학원명칭을 변경했는데요, 내정보에서 이름이"
type textarea "x"
type textarea "학원명칭을 변경했는데요, 내정보에서 이름이 ㄷ"
type textarea "x"
type textarea "학원명칭을 변경했는데요, 내정보에서 이름이 도"
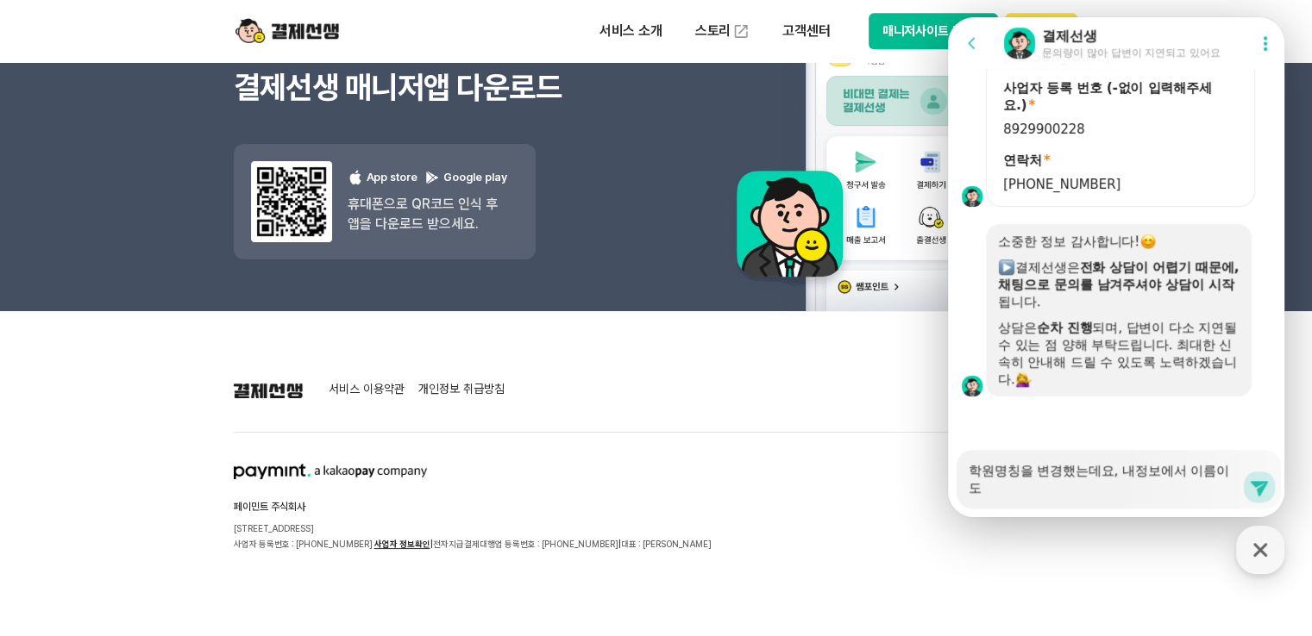
type textarea "x"
type textarea "학원명칭을 변경했는데요, 내정보에서 이름이 동"
type textarea "x"
type textarea "학원명칭을 변경했는데요, 내정보에서 이름이 도아"
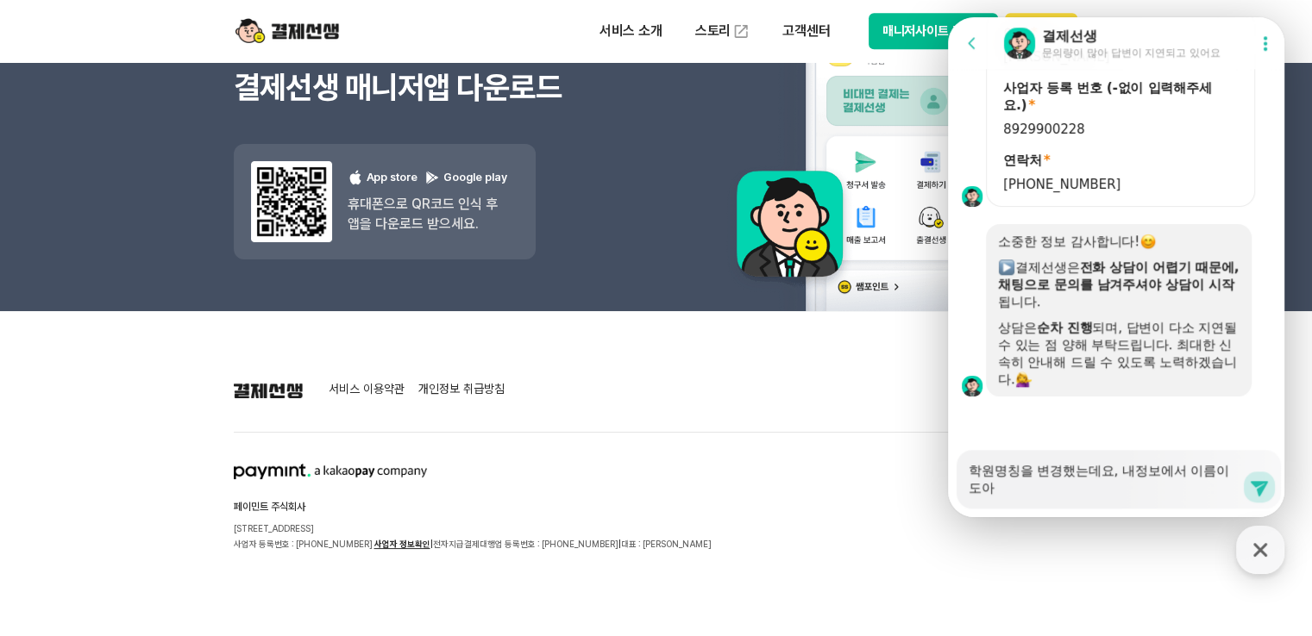
type textarea "x"
type textarea "학원명칭을 변경했는데요, 내정보에서 이름이 도암"
type textarea "x"
type textarea "학원명칭을 변경했는데요, 내정보에서 이름이 도암ㅎ"
type textarea "x"
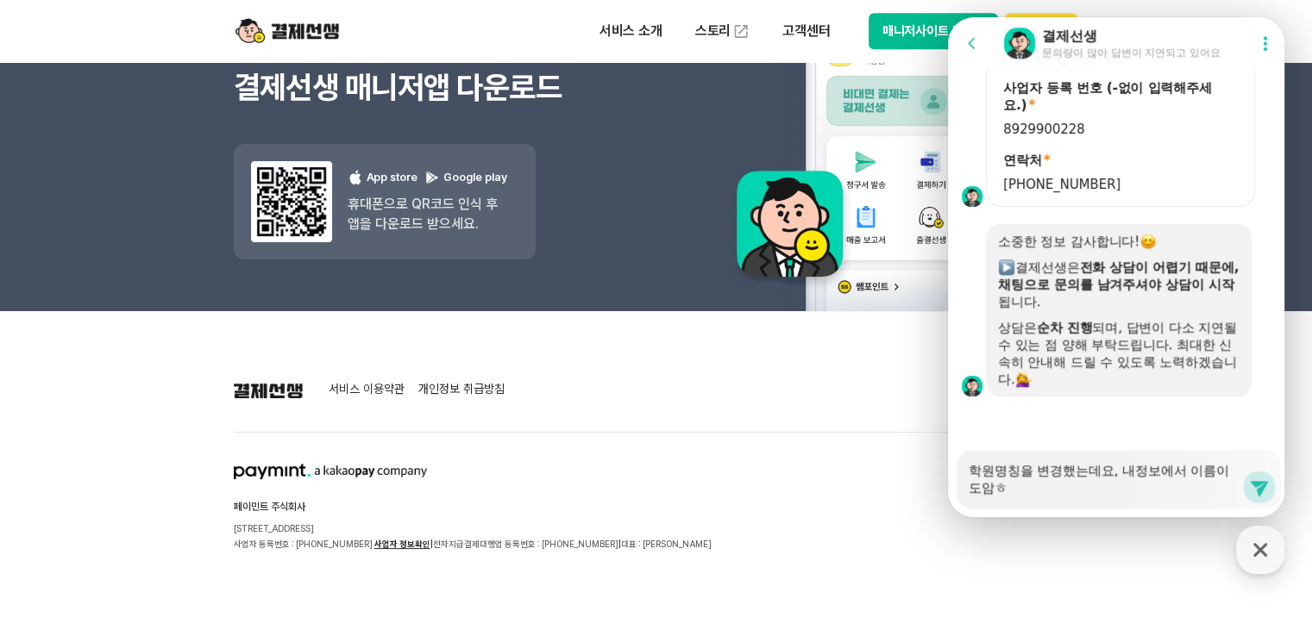
type textarea "학원명칭을 변경했는데요, 내정보에서 이름이 도암해"
type textarea "x"
type textarea "학원명칭을 변경했는데요, 내정보에서 이름이 도암해버"
type textarea "x"
type textarea "학원명칭을 변경했는데요, 내정보에서 이름이 도암해법"
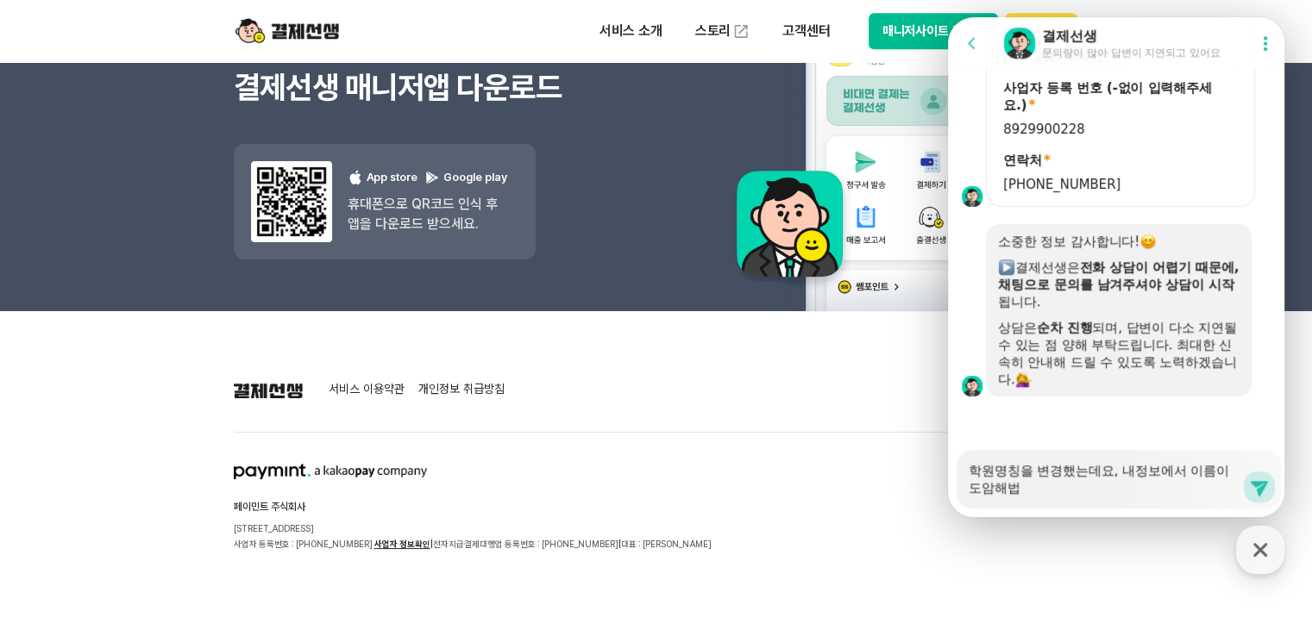
type textarea "x"
type textarea "학원명칭을 변경했는데요, 내정보에서 이름이 도암해법ㅇ"
type textarea "x"
type textarea "학원명칭을 변경했는데요, 내정보에서 이름이 도암해법에"
type textarea "x"
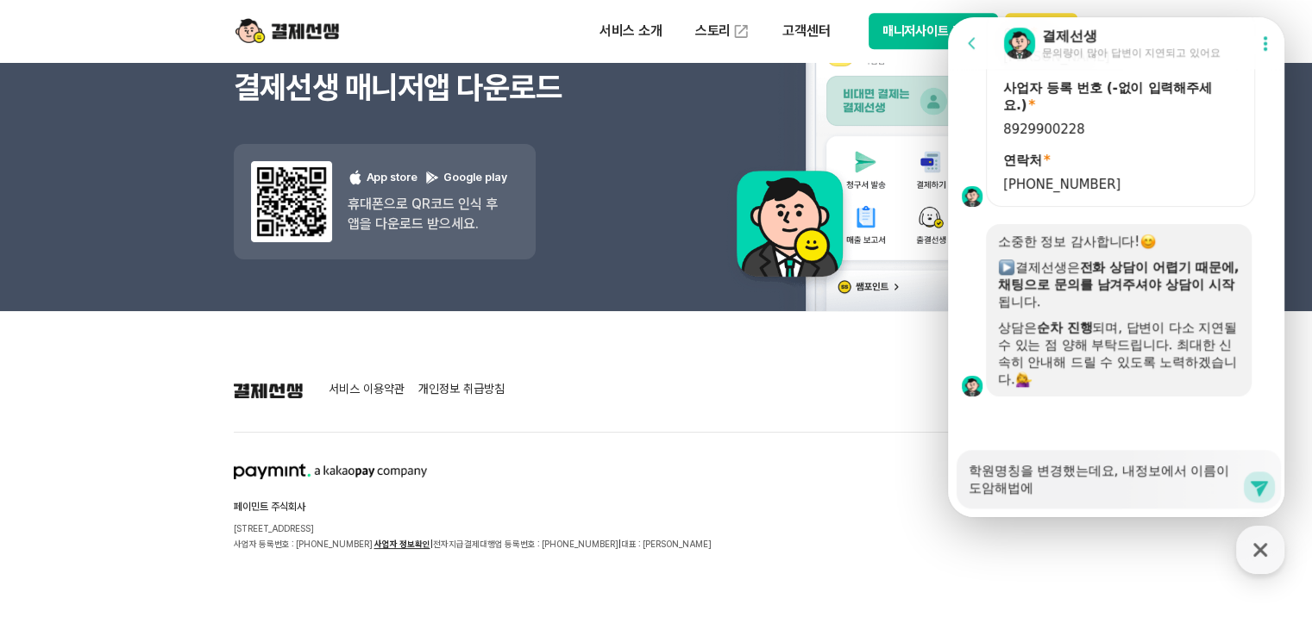
type textarea "학원명칭을 변경했는데요, 내정보에서 이름이 도암해법엗"
type textarea "x"
type textarea "학원명칭을 변경했는데요, 내정보에서 이름이 도암해법엗ㅎ"
type textarea "x"
type textarea "학원명칭을 변경했는데요, 내정보에서 이름이 도암해법엗하"
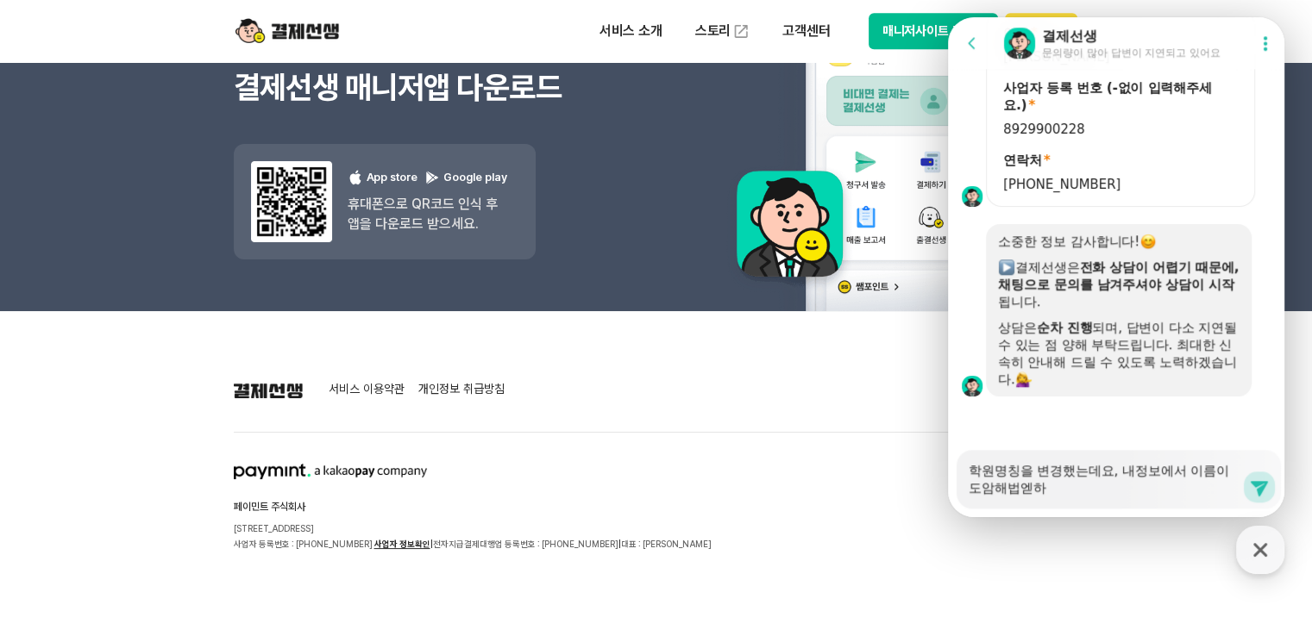
type textarea "x"
type textarea "학원명칭을 변경했는데요, 내정보에서 이름이 도암해법엗ㅎ"
type textarea "x"
type textarea "학원명칭을 변경했는데요, 내정보에서 이름이 도암해법엗"
type textarea "x"
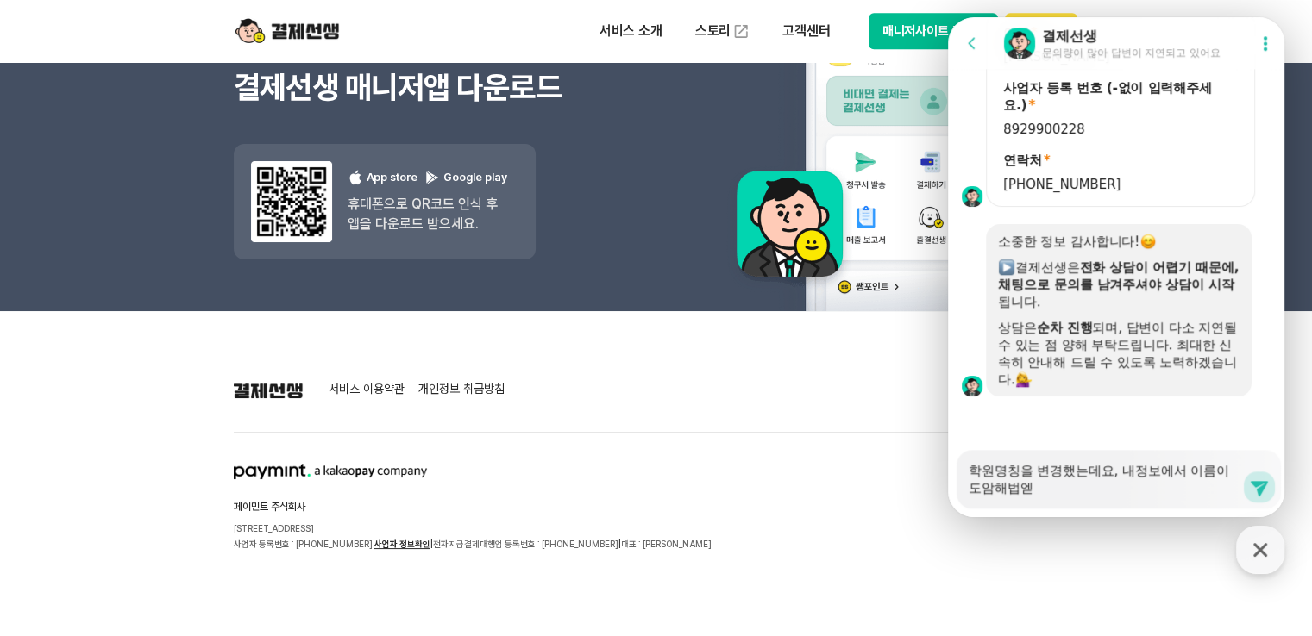
type textarea "학원명칭을 변경했는데요, 내정보에서 이름이 도암해법"
type textarea "x"
type textarea "학원명칭을 변경했는데요, 내정보에서 이름이 도암해"
type textarea "x"
type textarea "학원명칭을 변경했는데요, 내정보에서 이름이 도암해ㅂ"
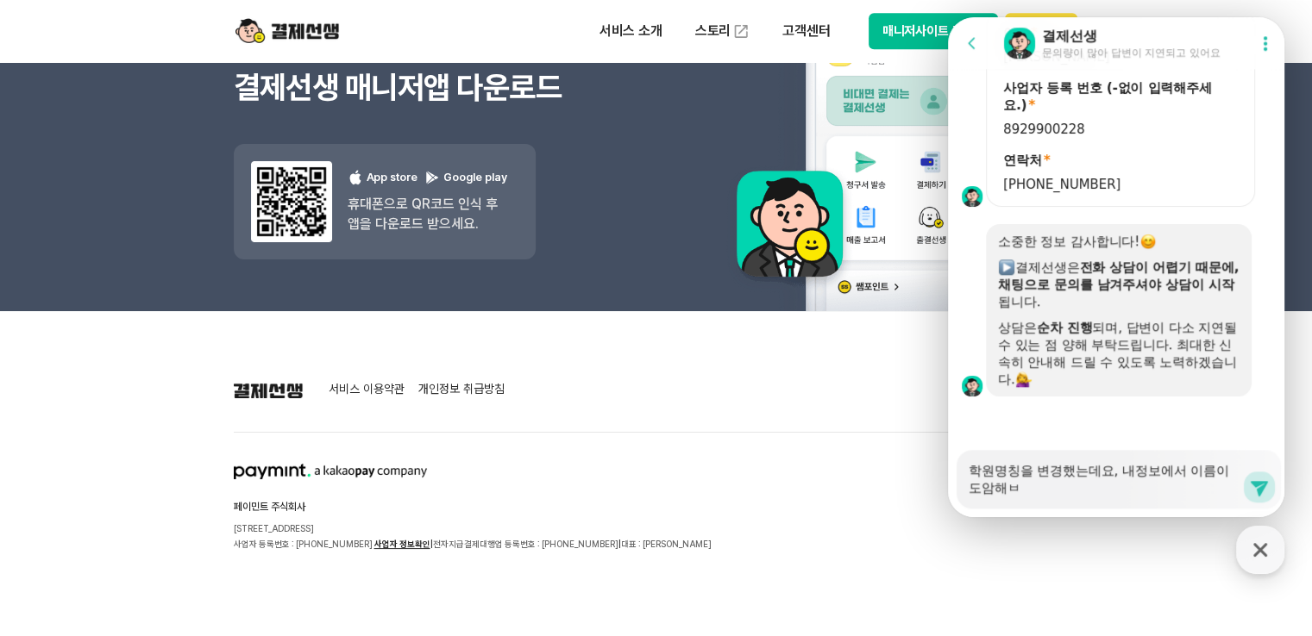
type textarea "x"
type textarea "학원명칭을 변경했는데요, 내정보에서 이름이 도암해버"
type textarea "x"
type textarea "학원명칭을 변경했는데요, 내정보에서 이름이 도암해법"
type textarea "x"
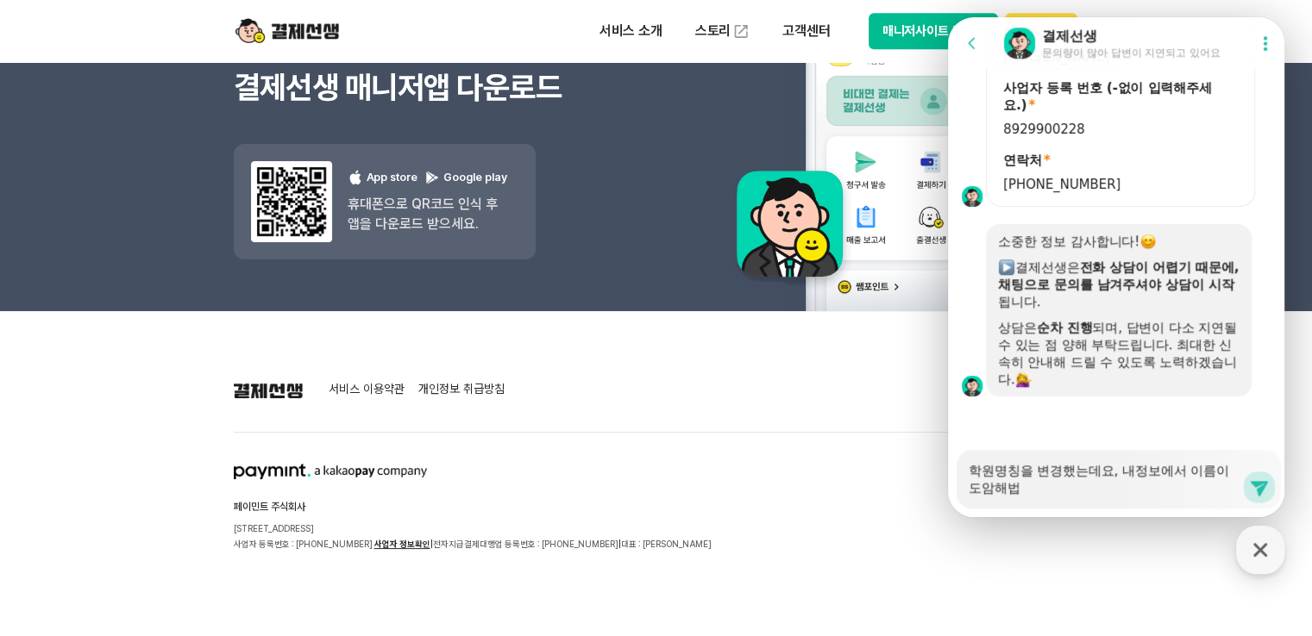
type textarea "학원명칭을 변경했는데요, 내정보에서 이름이 도암해법ㅇ"
type textarea "x"
type textarea "학원명칭을 변경했는데요, 내정보에서 이름이 도암해법에"
type textarea "x"
type textarea "학원명칭을 변경했는데요, 내정보에서 이름이 도암해법엗"
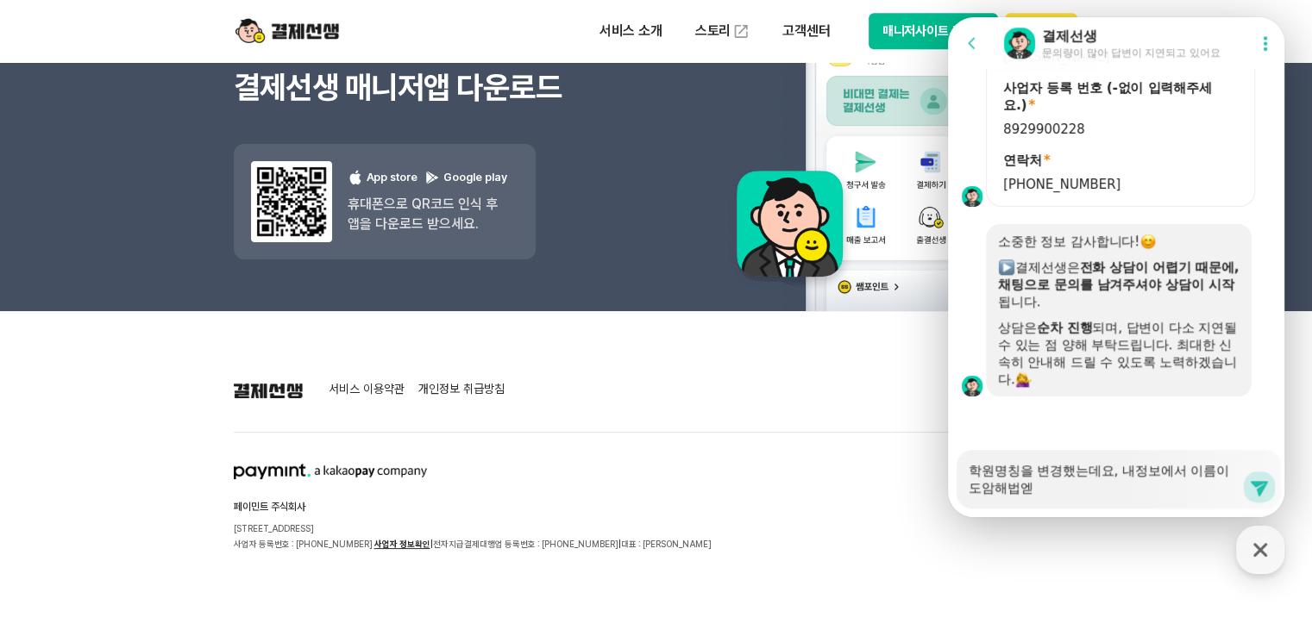
type textarea "x"
type textarea "학원명칭을 변경했는데요, 내정보에서 이름이 도암해법에듀"
type textarea "x"
type textarea "학원명칭을 변경했는데요, 내정보에서 이름이 도암해법에듛"
type textarea "x"
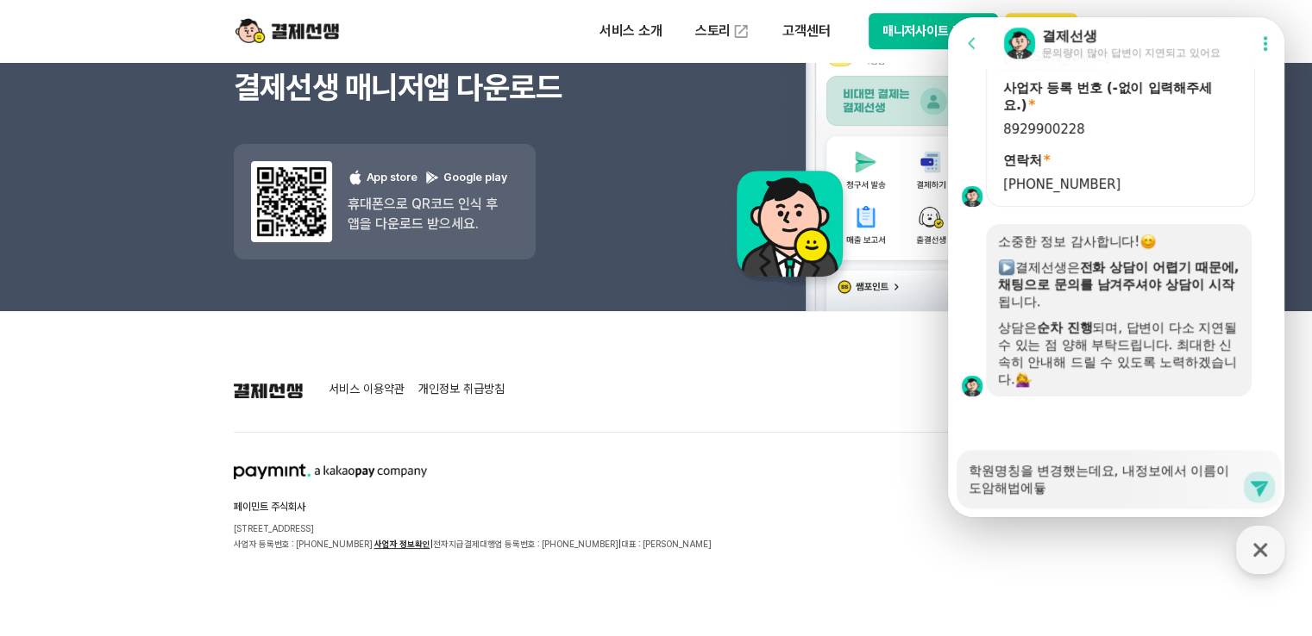
type textarea "학원명칭을 변경했는데요, 내정보에서 이름이 도암해법에듀하"
type textarea "x"
type textarea "학원명칭을 변경했는데요, 내정보에서 이름이 도암해법에듀학"
type textarea "x"
type textarea "학원명칭을 변경했는데요, 내정보에서 이름이 도암해법에듀학ㅇ"
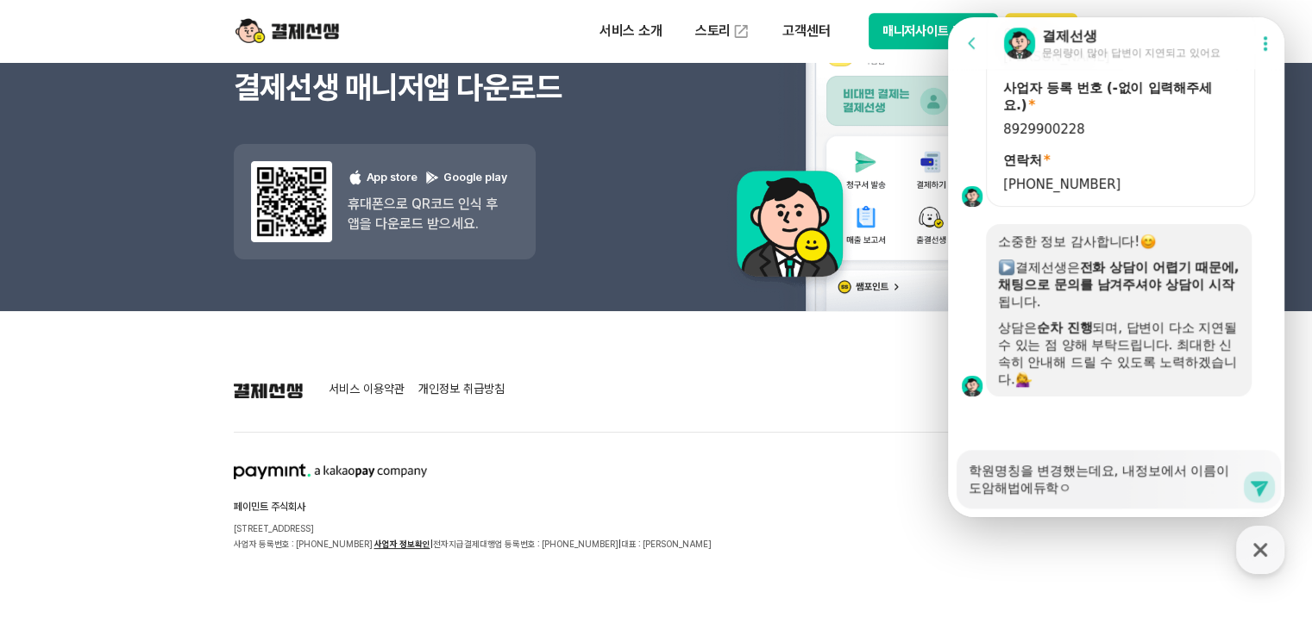
type textarea "x"
type textarea "학원명칭을 변경했는데요, 내정보에서 이름이 도암해법에듀학우"
type textarea "x"
type textarea "학원명칭을 변경했는데요, 내정보에서 이름이 도암해법에듀학워"
type textarea "x"
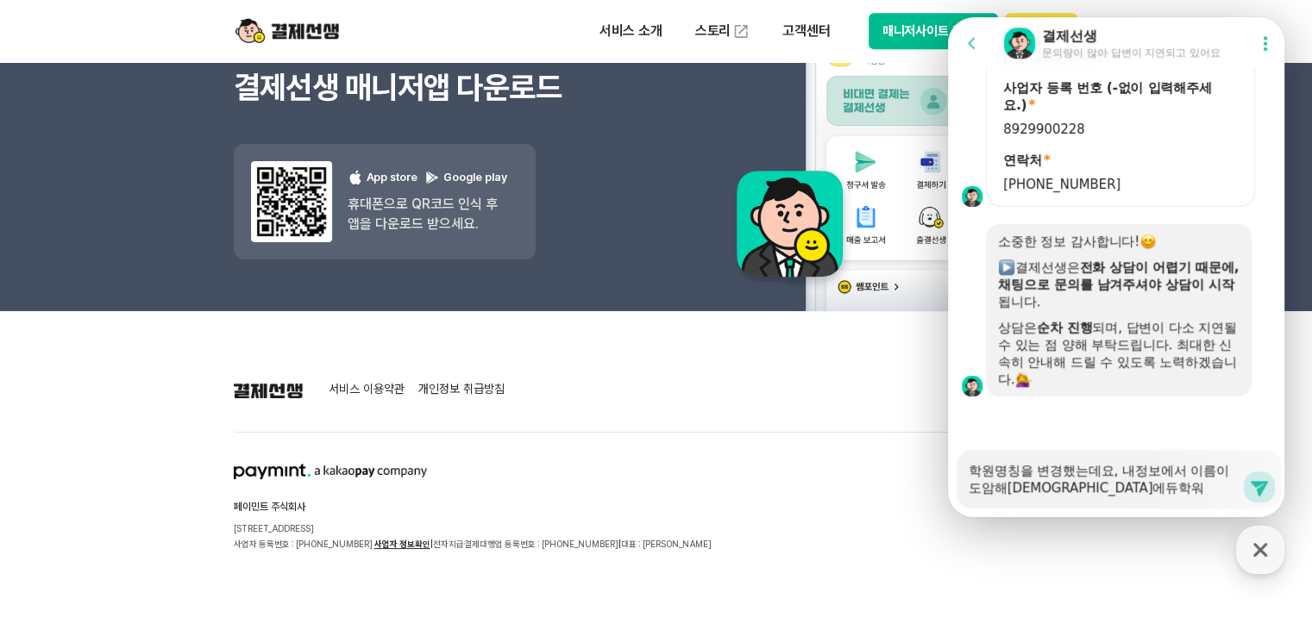
type textarea "학원명칭을 변경했는데요, 내정보에서 이름이 도암해법에듀학원"
type textarea "x"
type textarea "학원명칭을 변경했는데요, 내정보에서 이름이 도암해법에듀학원ㅇ"
type textarea "x"
type textarea "학원명칭을 변경했는데요, 내정보에서 이름이 도암해법에듀학원이"
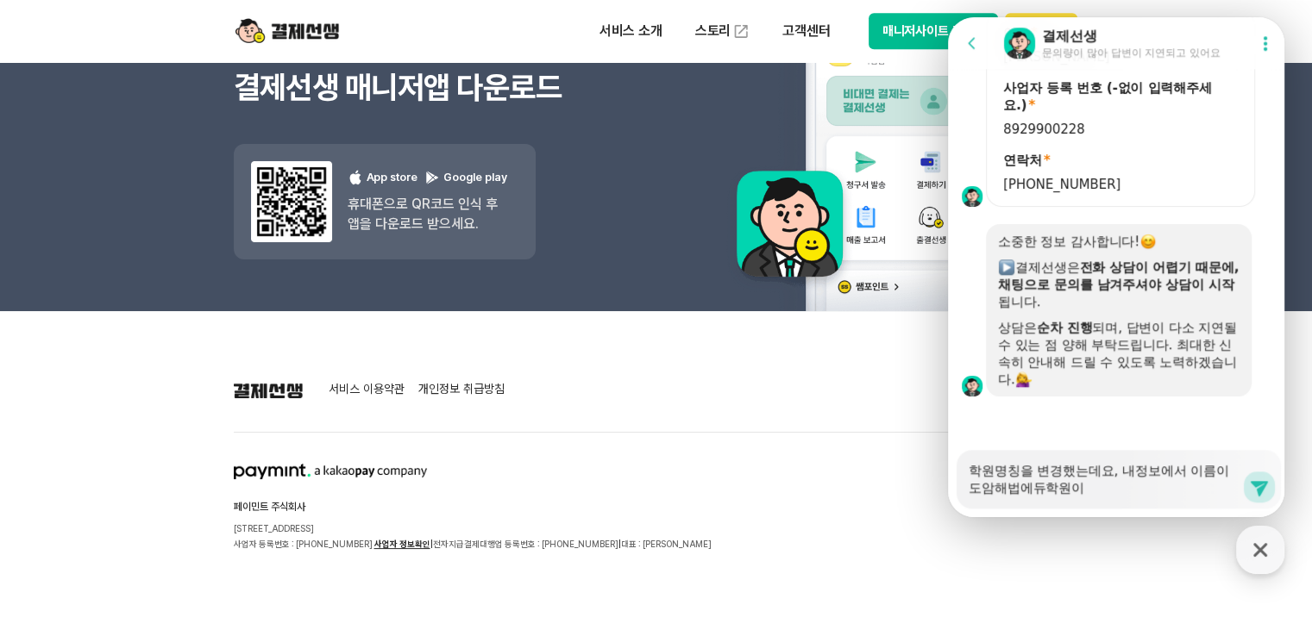
type textarea "x"
type textarea "학원명칭을 변경했는데요, 내정보에서 이름이 도암해법에듀학원일"
type textarea "x"
type textarea "학원명칭을 변경했는데요, 내정보에서 이름이 도암해법에듀학원이락"
type textarea "x"
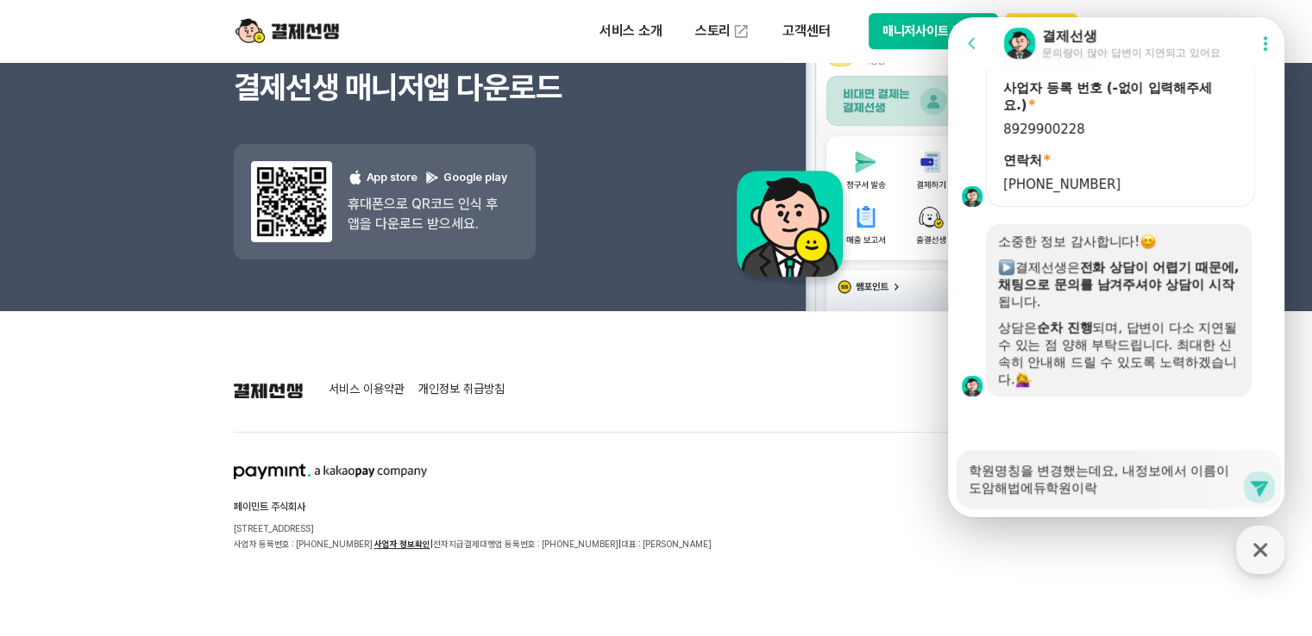
type textarea "학원명칭을 변경했는데요, 내정보에서 이름이 도암해법에듀학원이라고"
type textarea "x"
type textarea "학원명칭을 변경했는데요, 내정보에서 이름이 도암해법에듀학원이라고"
type textarea "x"
type textarea "학원명칭을 변경했는데요, 내정보에서 이름이 도암해법에듀학원이라고 ㄷ"
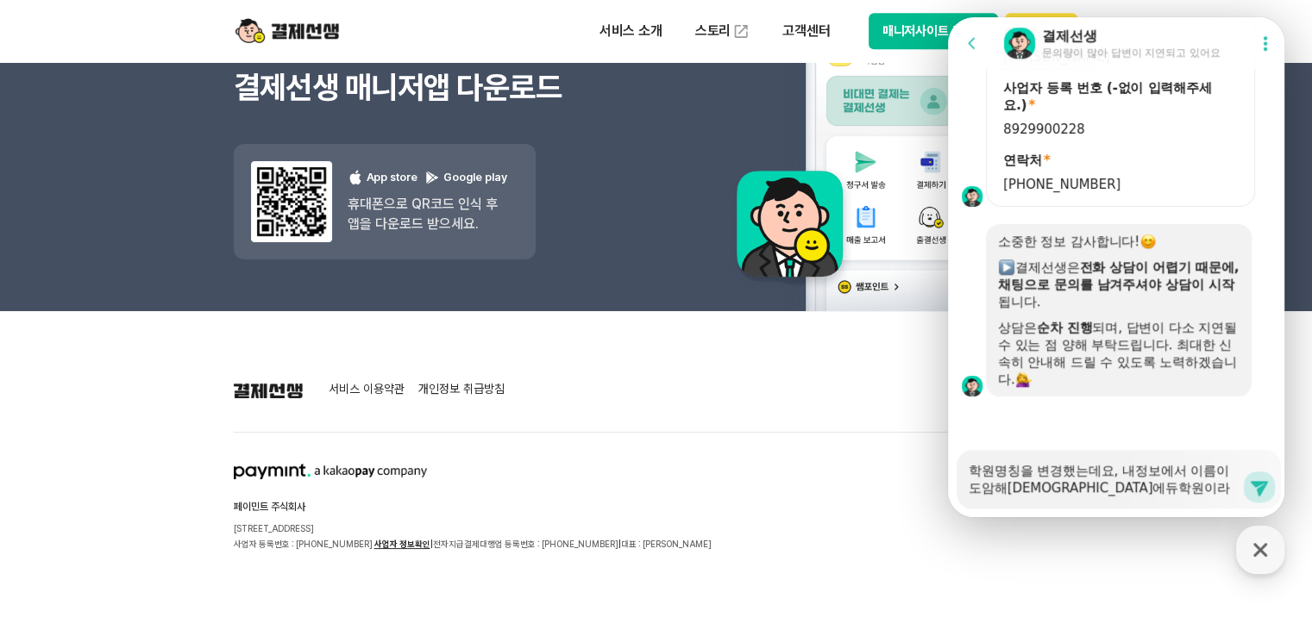
type textarea "x"
type textarea "학원명칭을 변경했는데요, 내정보에서 이름이 도암해법에듀학원이라고 도"
type textarea "x"
type textarea "학원명칭을 변경했는데요, 내정보에서 이름이 도암해법에듀학원이라고 되"
type textarea "x"
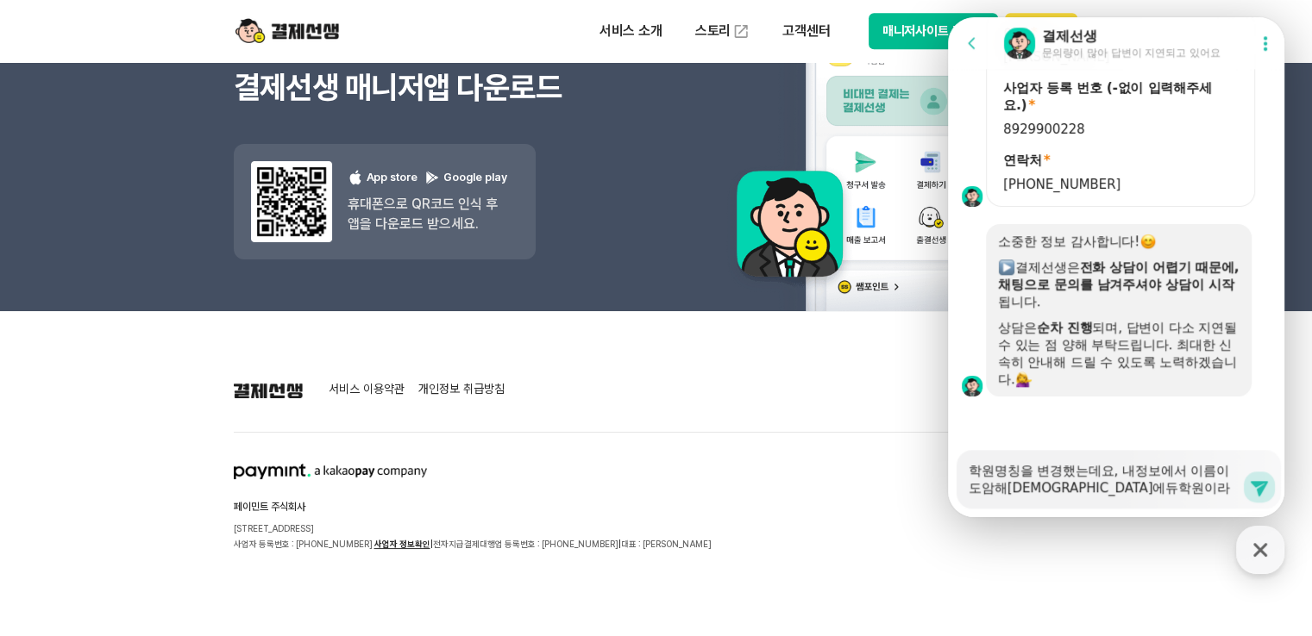
type textarea "학원명칭을 변경했는데요, 내정보에서 이름이 도암해법에듀학원이라고 됭"
type textarea "x"
type textarea "학원명칭을 변경했는데요, 내정보에서 이름이 도암해법에듀학원이라고 되어"
type textarea "x"
type textarea "학원명칭을 변경했는데요, 내정보에서 이름이 도암해법에듀학원이라고 되엉"
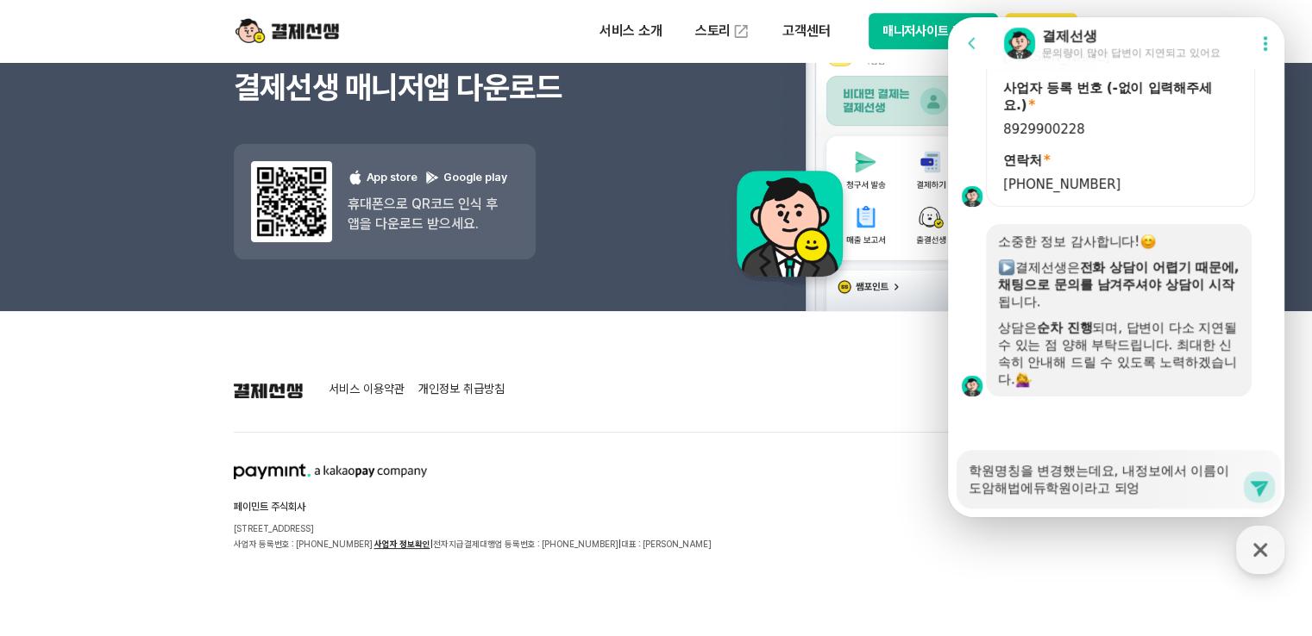
type textarea "x"
type textarea "학원명칭을 변경했는데요, 내정보에서 이름이 도암해법에듀학원이라고 되어이"
type textarea "x"
type textarea "학원명칭을 변경했는데요, 내정보에서 이름이 도암해법에듀학원이라고 되어있"
type textarea "x"
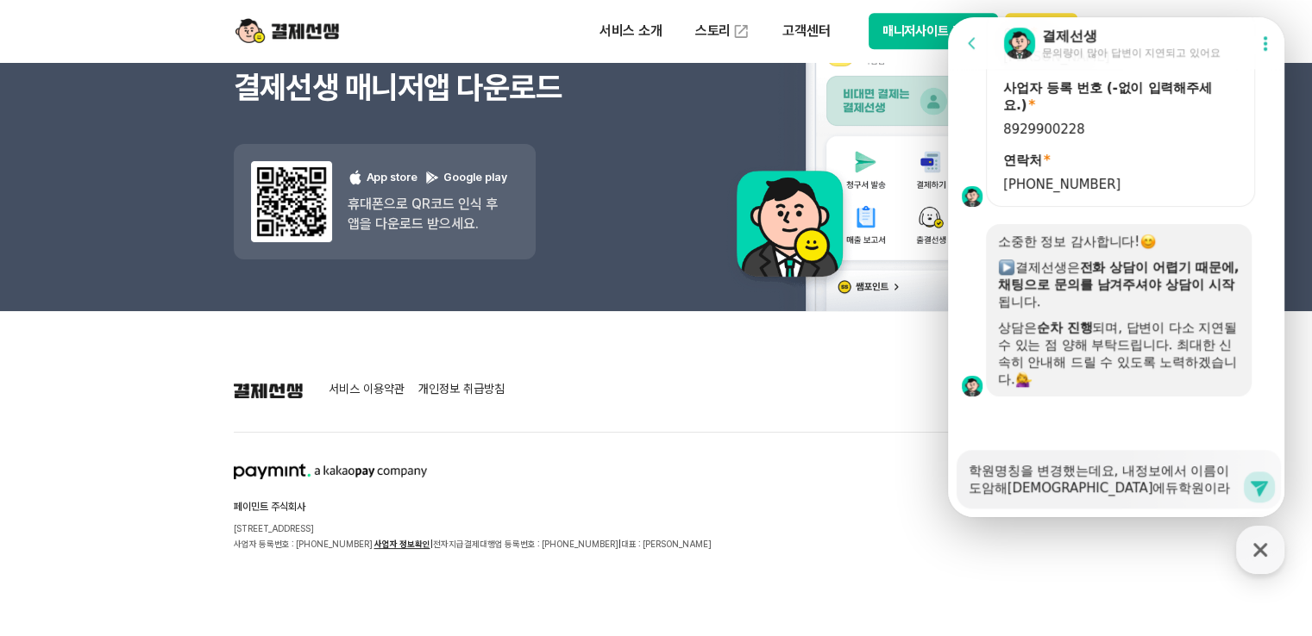
type textarea "학원명칭을 변경했는데요, 내정보에서 이름이 도암해법에듀학원이라고 되어있ㅇ"
type textarea "x"
type textarea "학원명칭을 변경했는데요, 내정보에서 이름이 도암해법에듀학원이라고 되어있어"
type textarea "x"
type textarea "학원명칭을 변경했는데요, 내정보에서 이름이 도암해법에듀학원이라고 되어있엇"
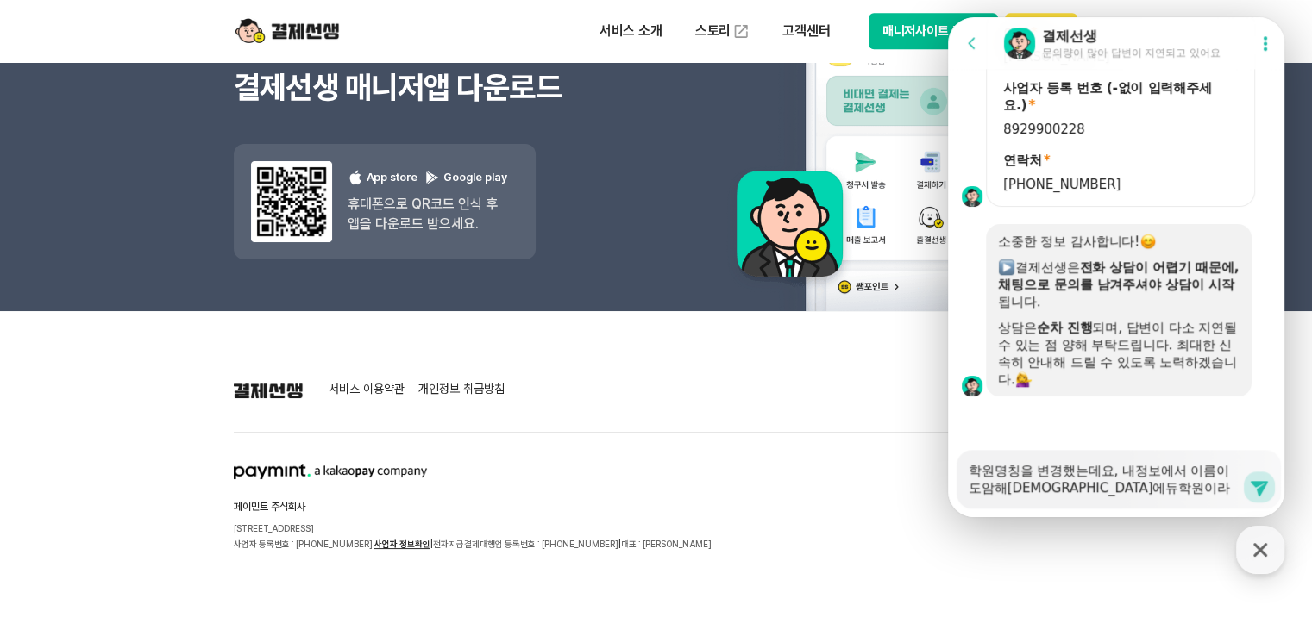
type textarea "x"
type textarea "학원명칭을 변경했는데요, 내정보에서 이름이 도암해법에듀학원이라고 되어있어서"
type textarea "x"
type textarea "학원명칭을 변경했는데요, 내정보에서 이름이 도암해법에듀학원이라고 되어있어성"
type textarea "x"
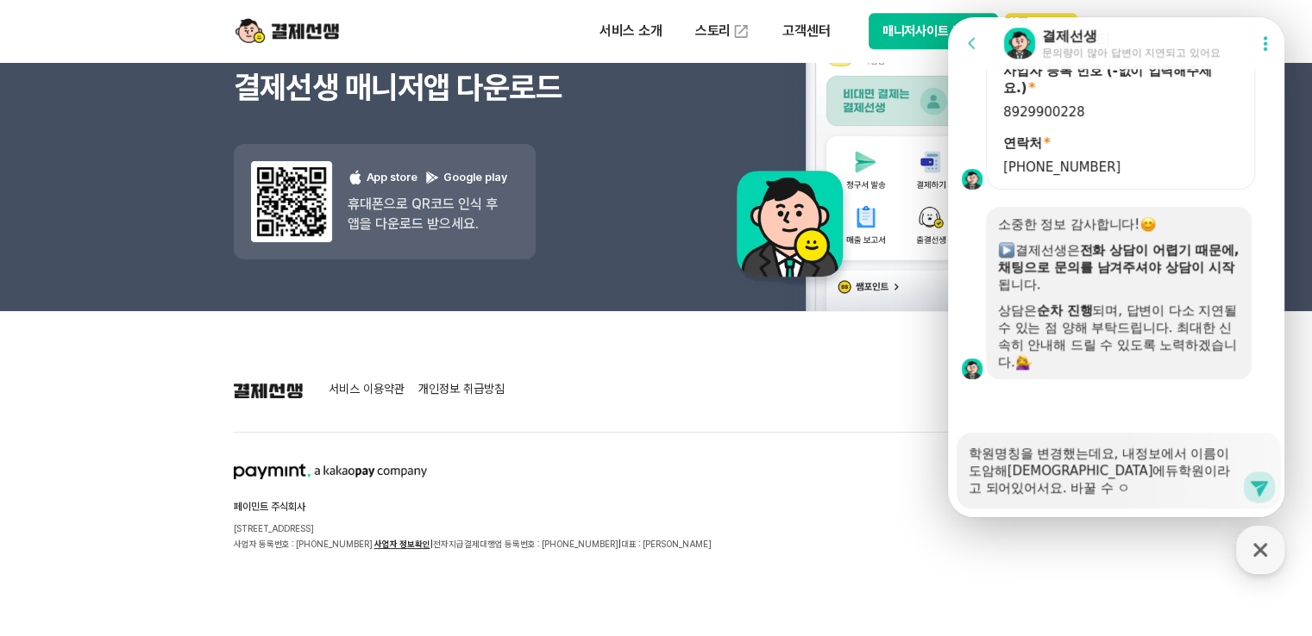
scroll to position [1566, 0]
click at [1198, 470] on textarea "학원명칭을 변경했는데요, 내정보에서 이름이 도암해법에듀학원이라고 되어있어서요. 바꿀 수 없나요?" at bounding box center [1104, 465] width 273 height 64
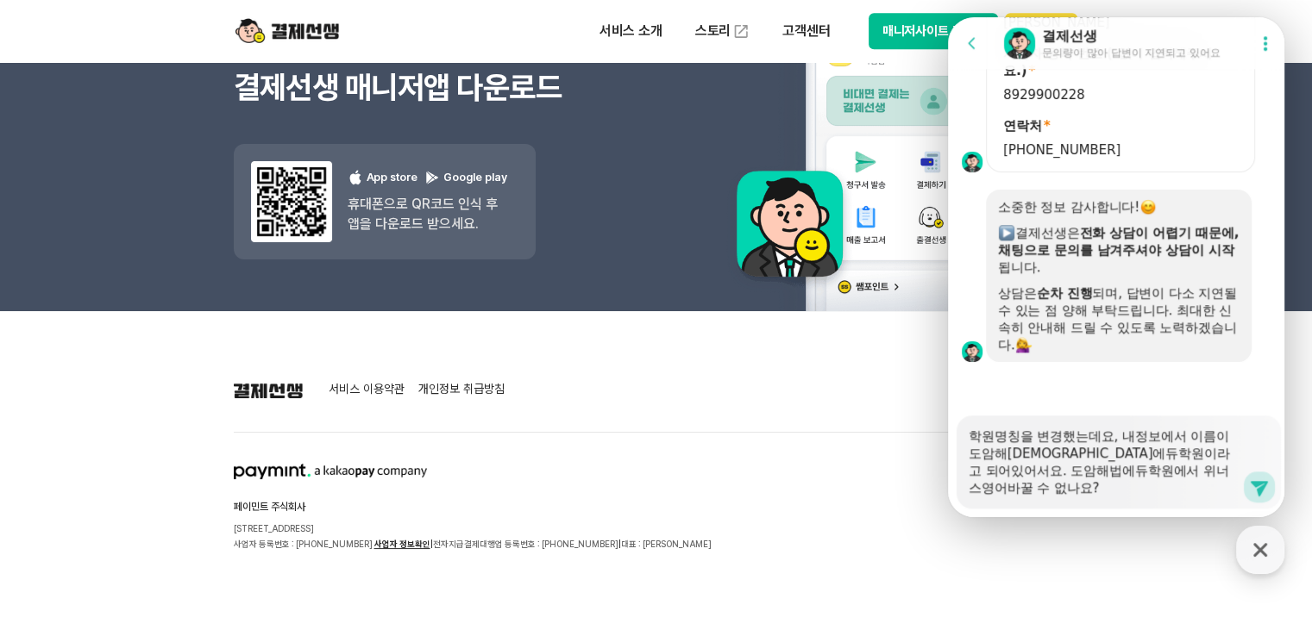
scroll to position [1583, 0]
click at [1062, 493] on textarea "학원명칭을 변경했는데요, 내정보에서 이름이 도암해법에듀학원이라고 되어있어서요. 도암해법에듀학원에서 위너스영어수학학원으로 바꿀 수 없나요?" at bounding box center [1104, 456] width 273 height 81
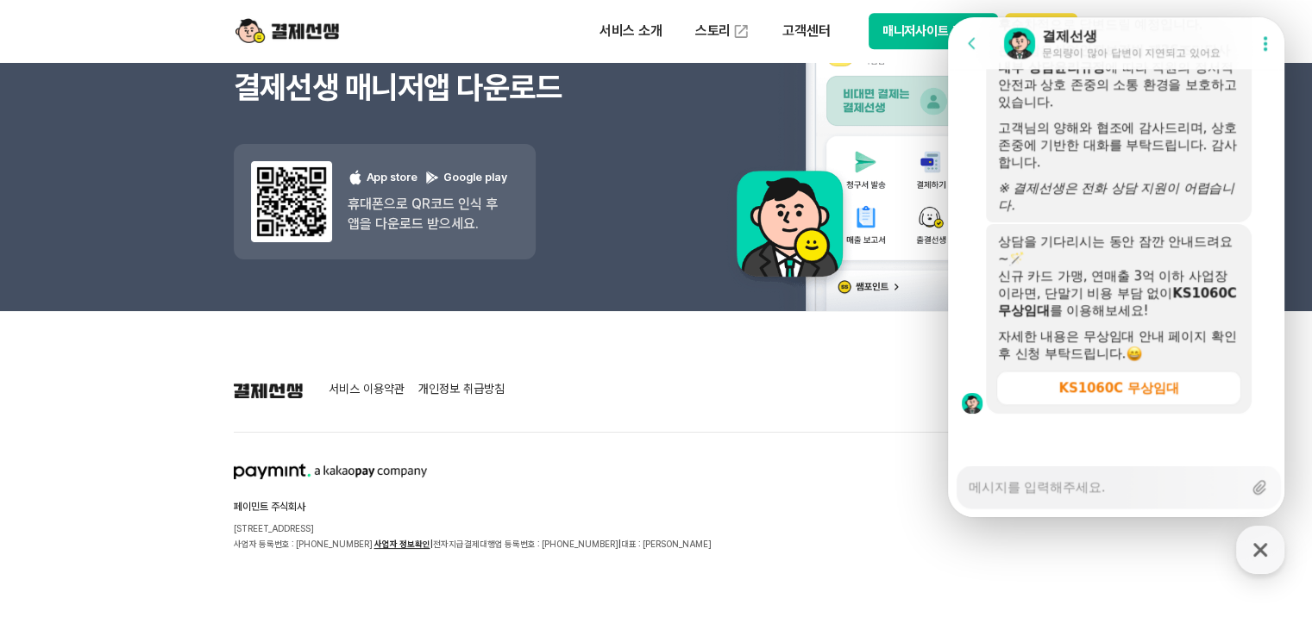
scroll to position [2399, 0]
click at [1044, 492] on textarea "Messenger Input Textarea" at bounding box center [1104, 481] width 273 height 29
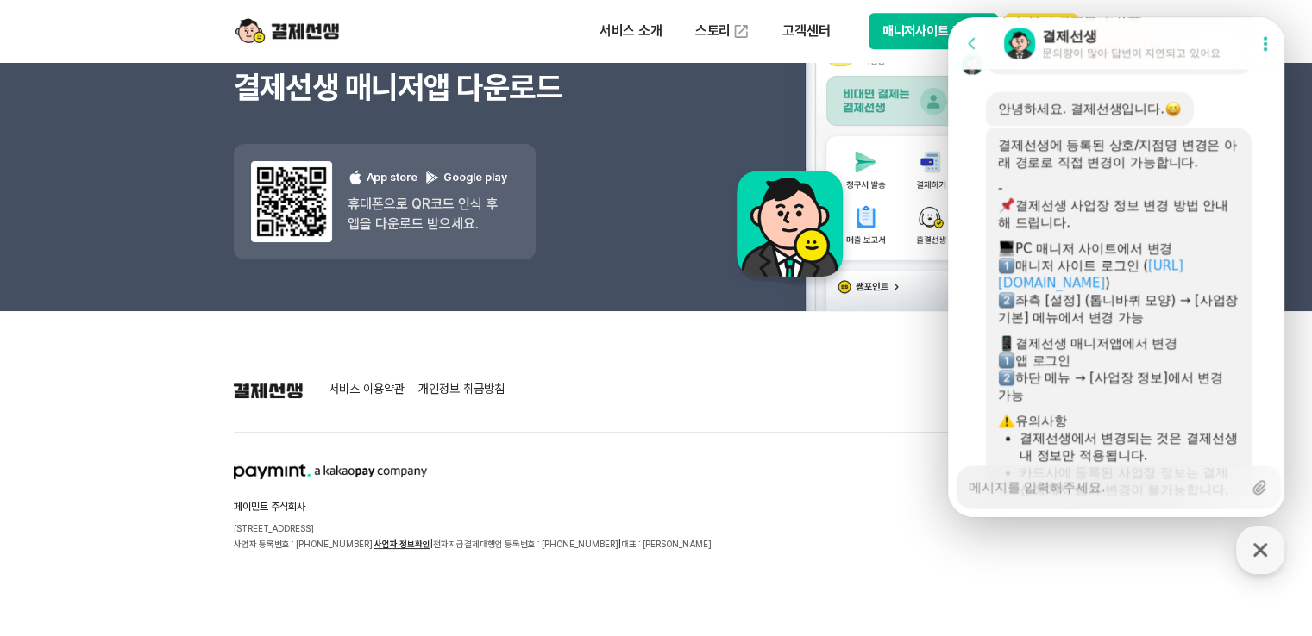
scroll to position [2711, 0]
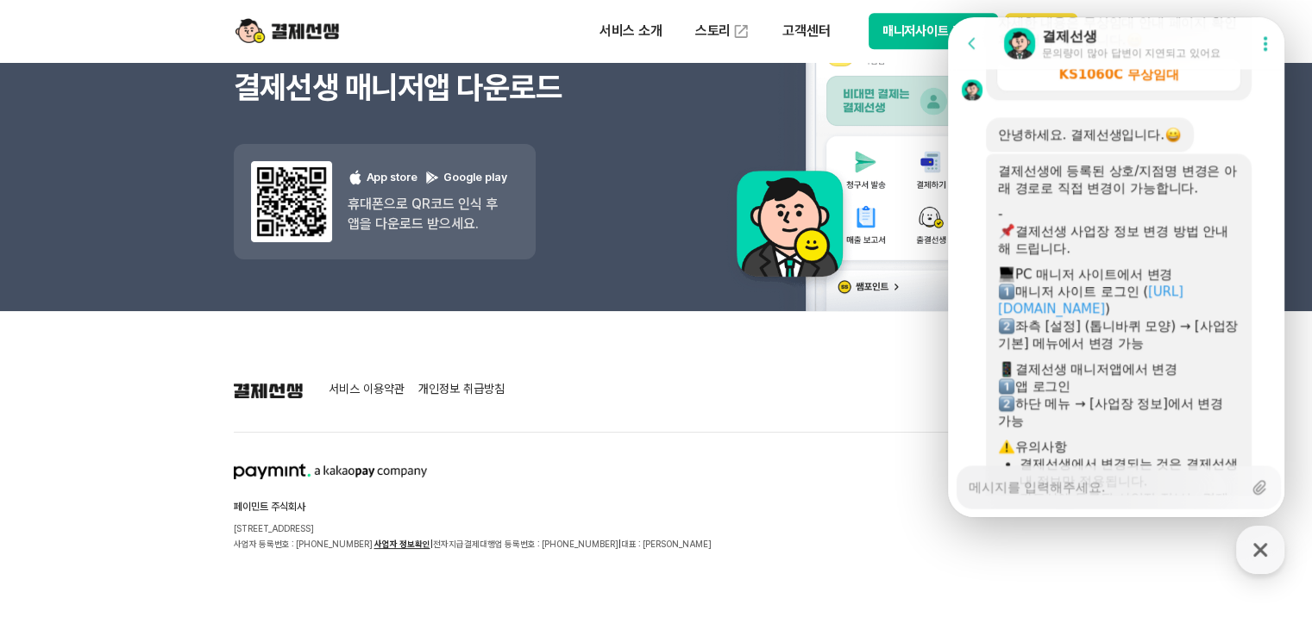
click at [973, 41] on icon at bounding box center [971, 42] width 17 height 17
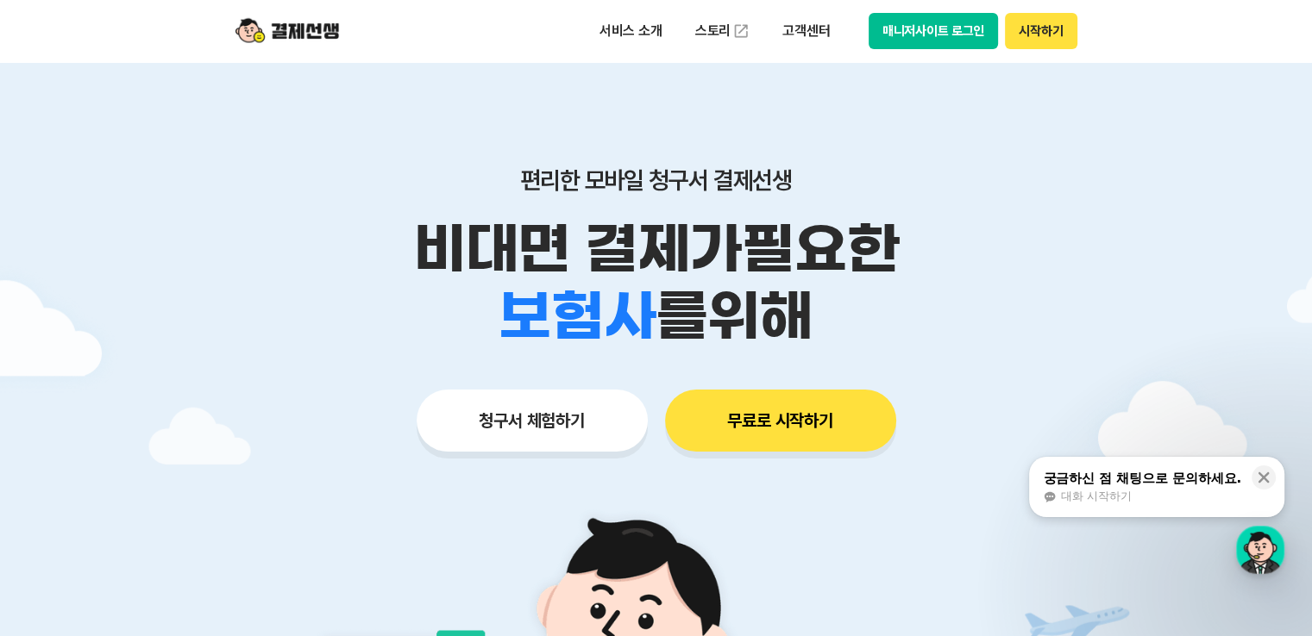
click at [897, 33] on button "매니저사이트 로그인" at bounding box center [933, 31] width 130 height 36
